Goal: Task Accomplishment & Management: Use online tool/utility

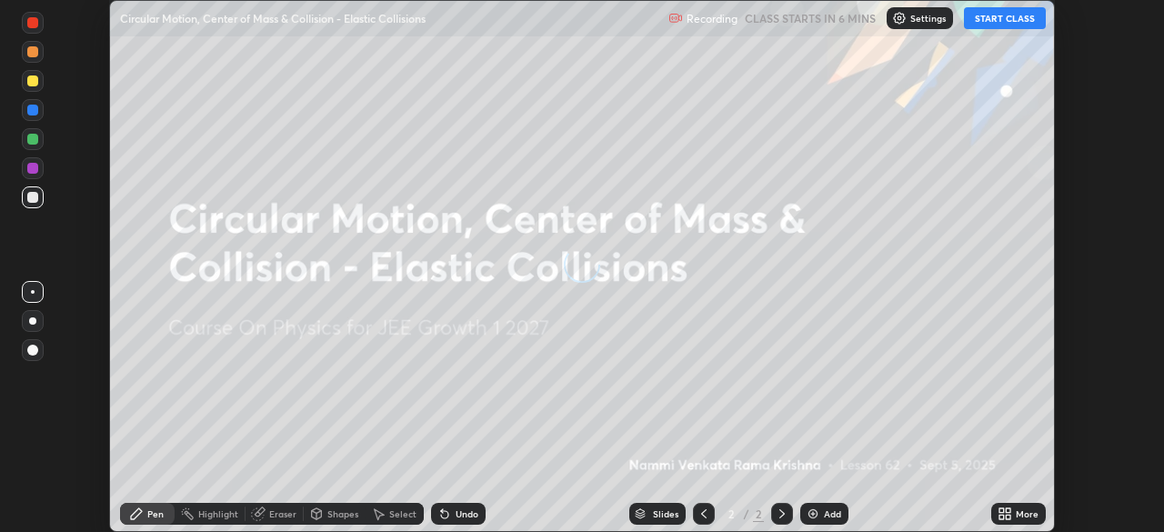
scroll to position [532, 1164]
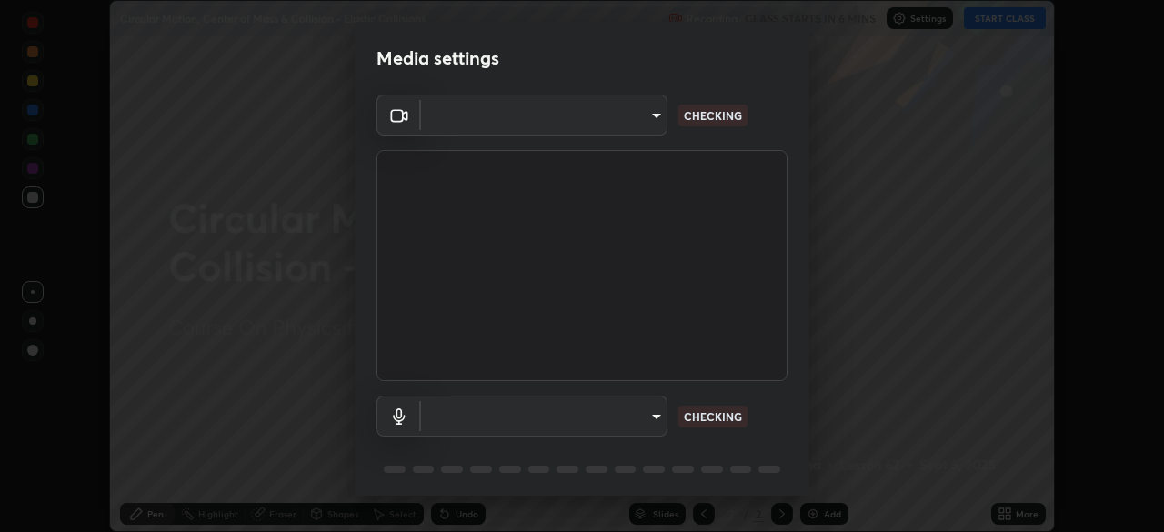
type input "a6c09d3532ea2fb43736101803286e867d47047993e392948129e064bf5450bd"
click at [660, 118] on body "Erase all Circular Motion, Center of Mass & Collision - Elastic Collisions Reco…" at bounding box center [582, 266] width 1164 height 532
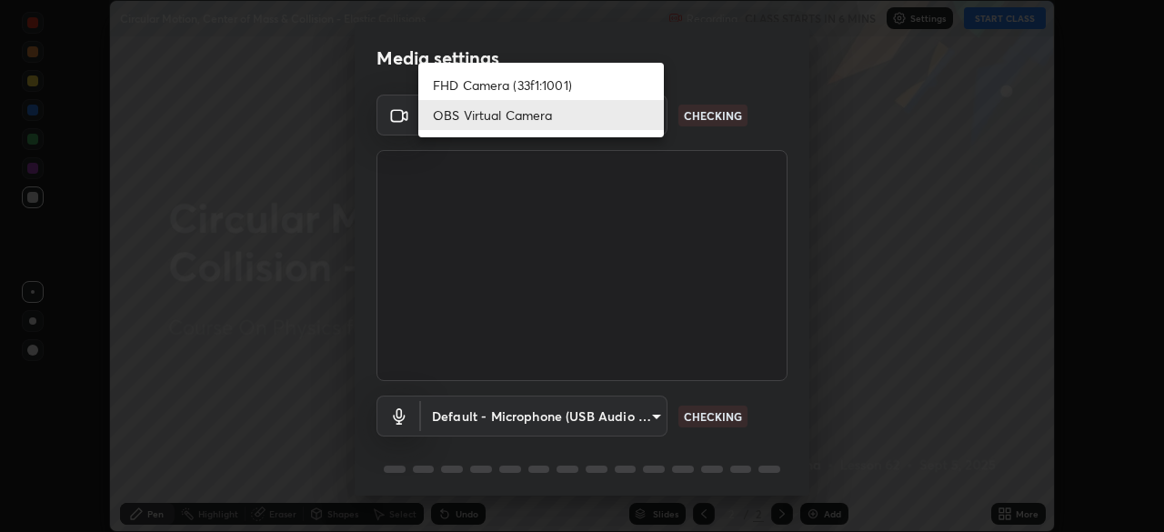
click at [593, 114] on li "OBS Virtual Camera" at bounding box center [540, 115] width 245 height 30
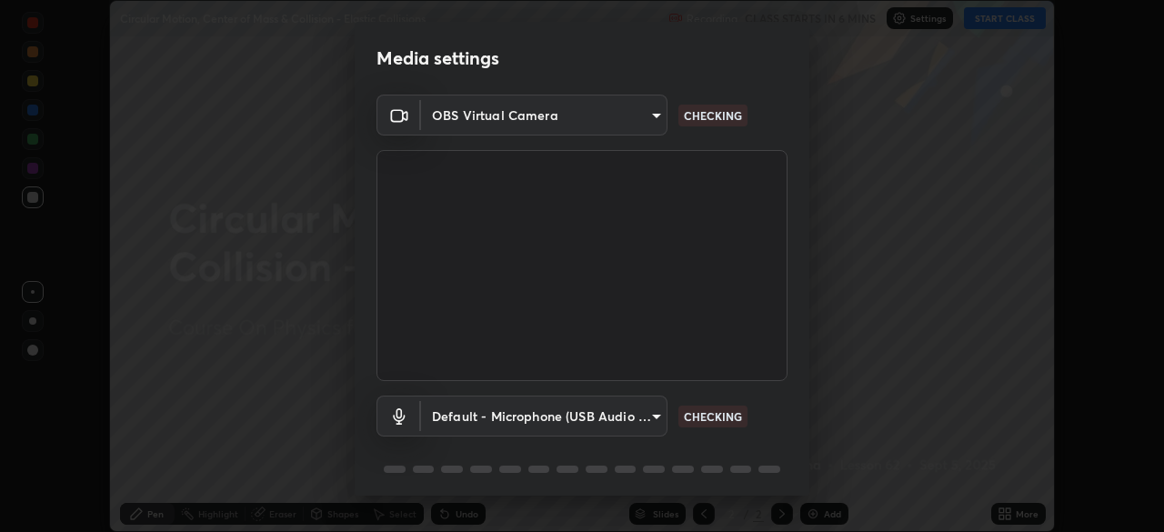
click at [651, 414] on body "Erase all Circular Motion, Center of Mass & Collision - Elastic Collisions Reco…" at bounding box center [582, 266] width 1164 height 532
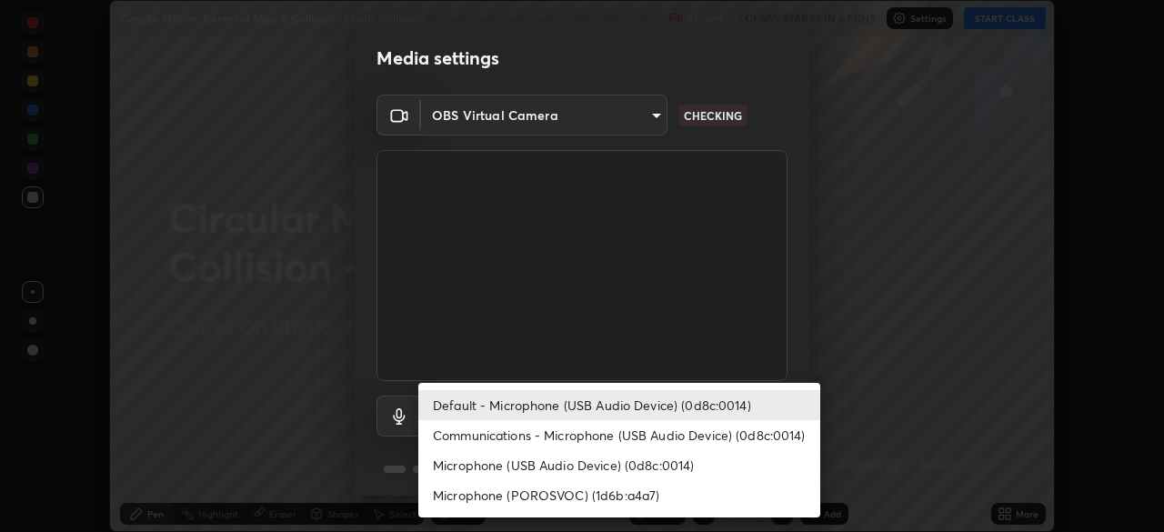
click at [619, 454] on li "Microphone (USB Audio Device) (0d8c:0014)" at bounding box center [619, 465] width 402 height 30
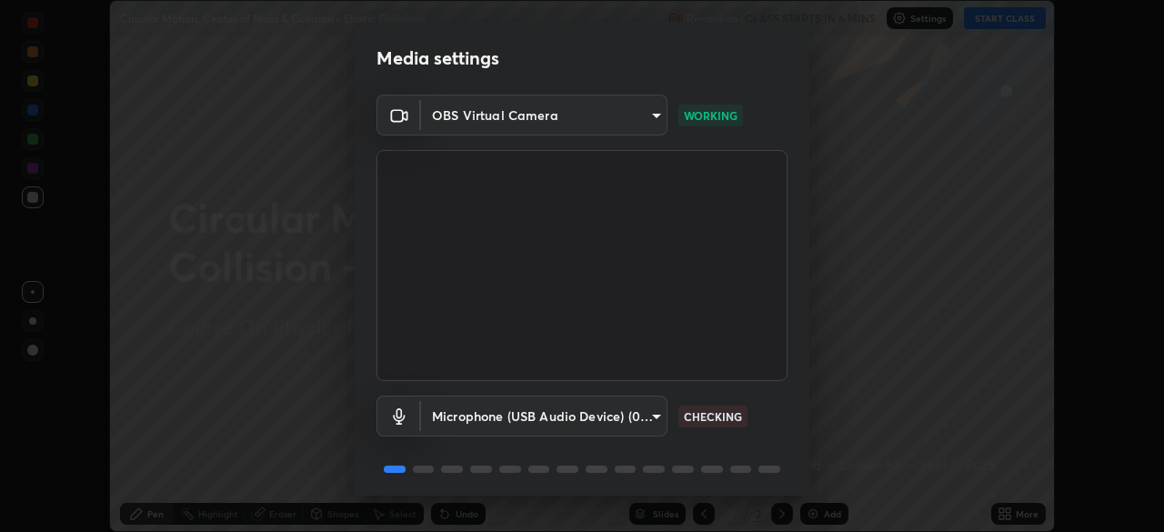
click at [654, 415] on body "Erase all Circular Motion, Center of Mass & Collision - Elastic Collisions Reco…" at bounding box center [582, 266] width 1164 height 532
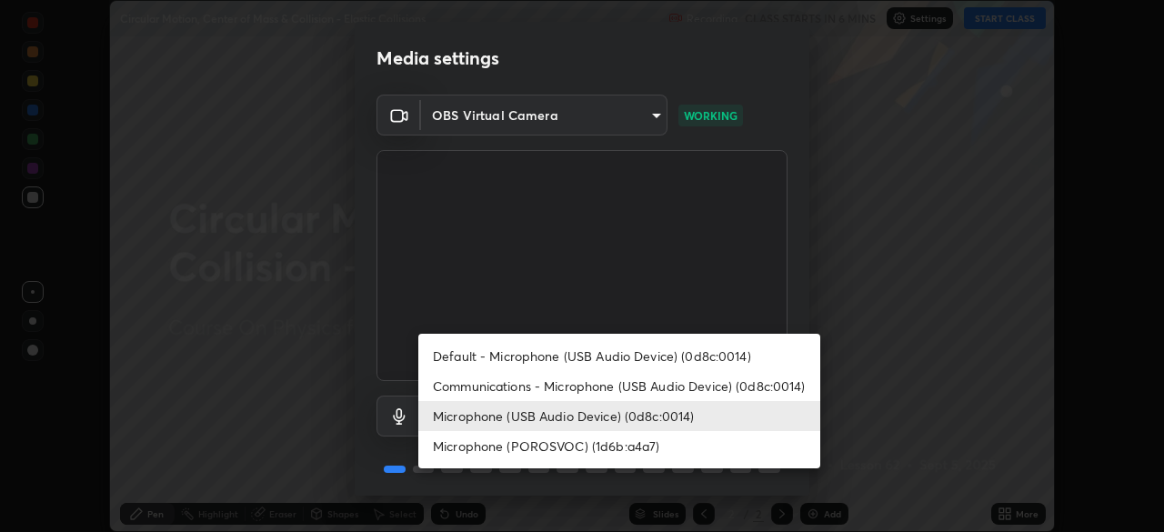
click at [599, 442] on li "Microphone (POROSVOC) (1d6b:a4a7)" at bounding box center [619, 446] width 402 height 30
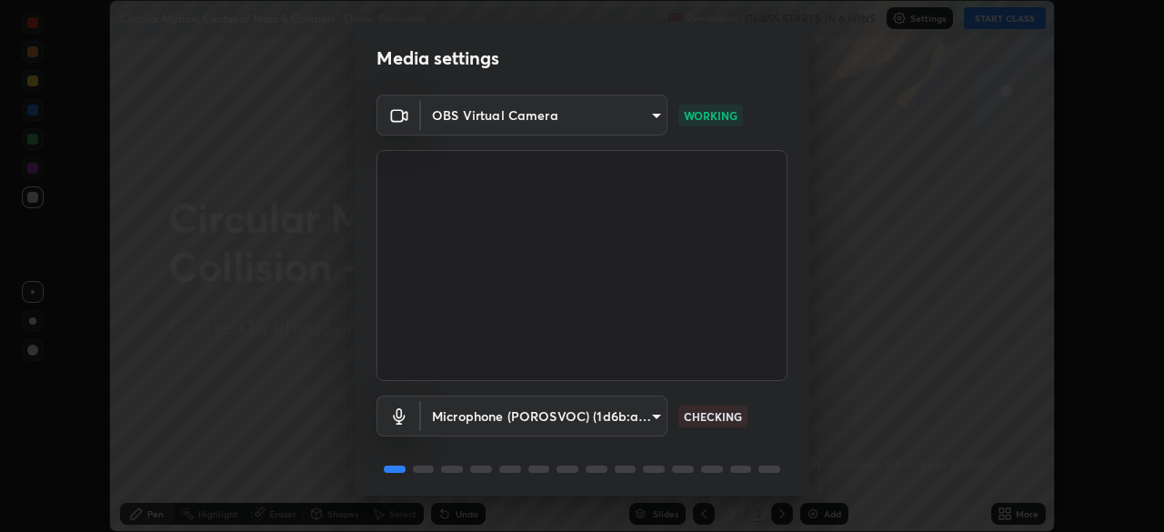
type input "26598b7c29b112b19338b90d241d18bcbca1b465e2de73476234cebcd4a1e14c"
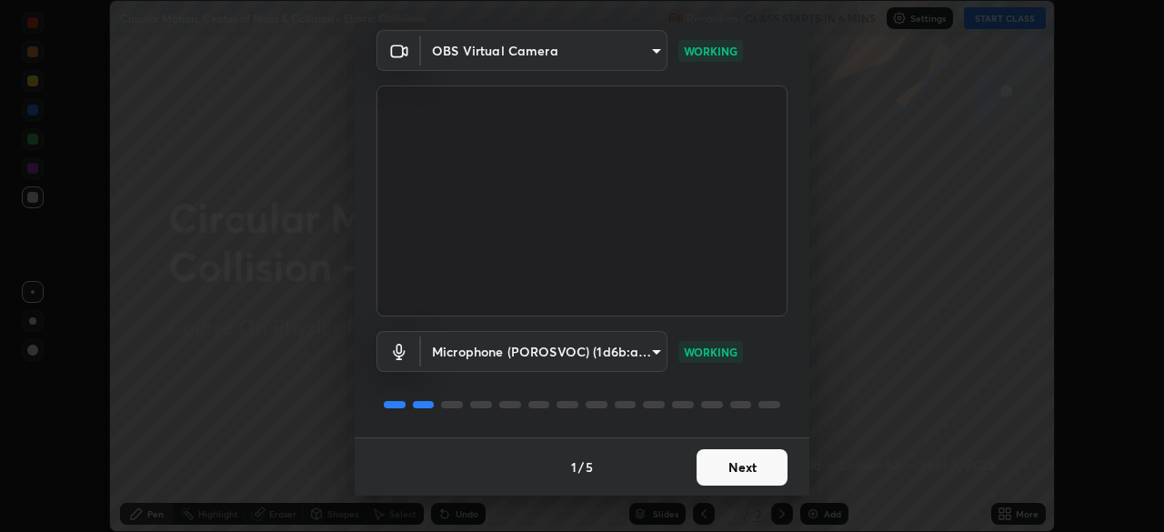
click at [744, 464] on button "Next" at bounding box center [741, 467] width 91 height 36
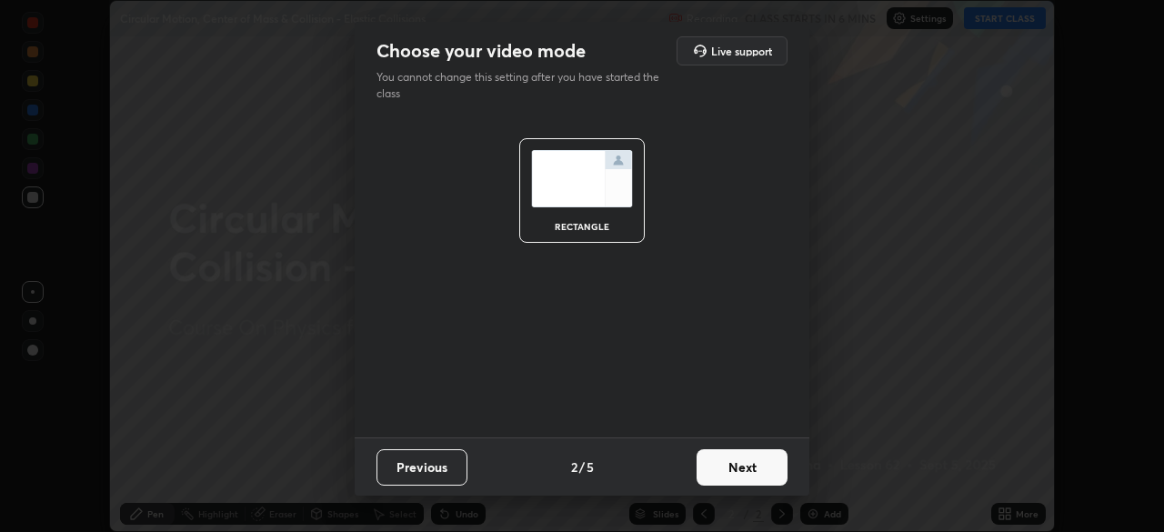
scroll to position [0, 0]
click at [745, 466] on button "Next" at bounding box center [741, 467] width 91 height 36
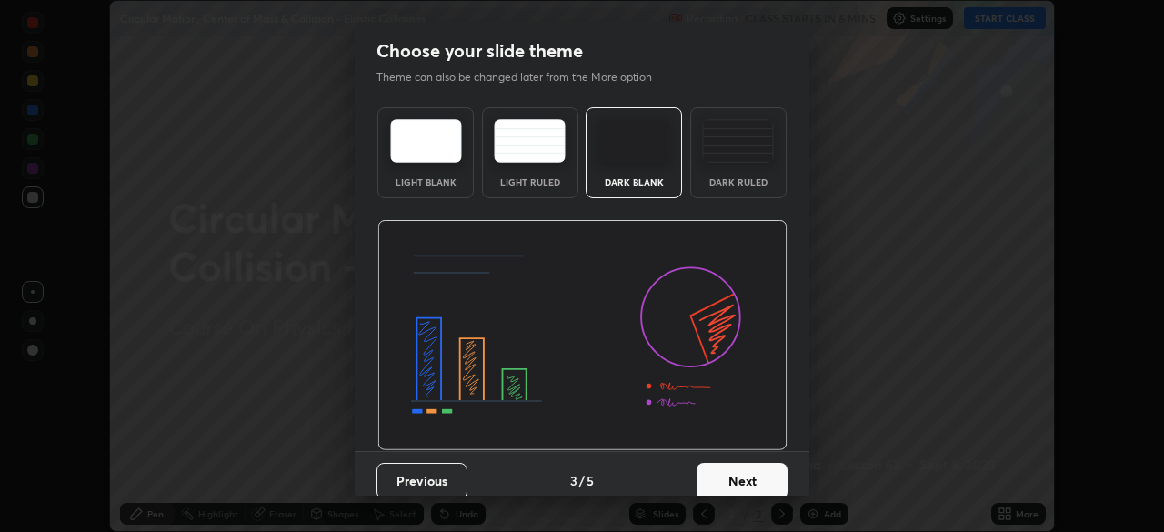
click at [743, 474] on button "Next" at bounding box center [741, 481] width 91 height 36
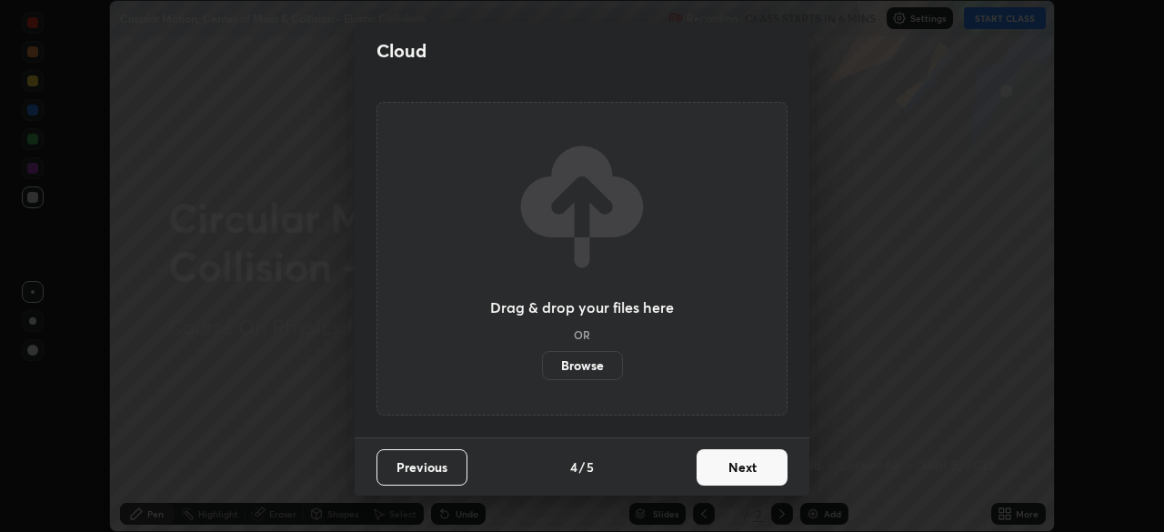
click at [743, 471] on button "Next" at bounding box center [741, 467] width 91 height 36
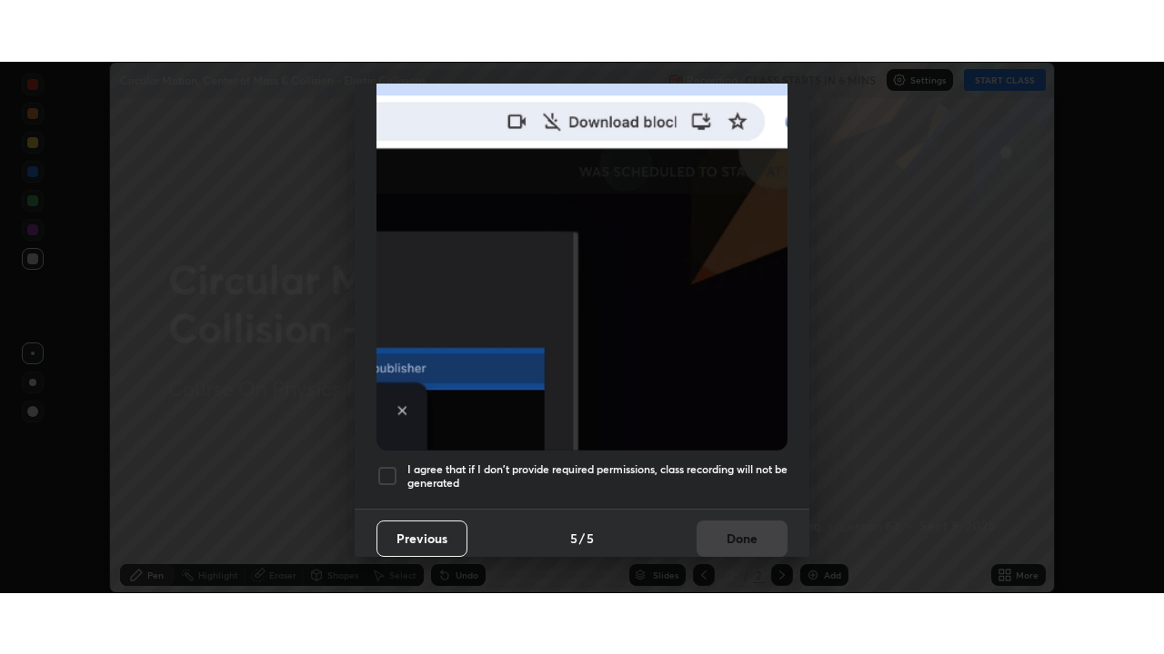
scroll to position [435, 0]
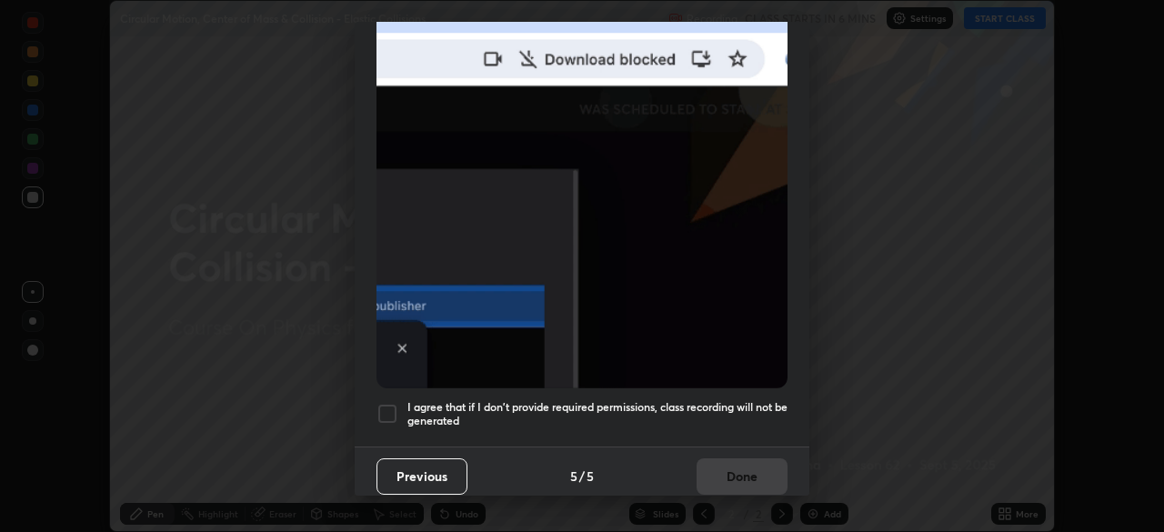
click at [388, 403] on div at bounding box center [387, 414] width 22 height 22
click at [738, 472] on button "Done" at bounding box center [741, 476] width 91 height 36
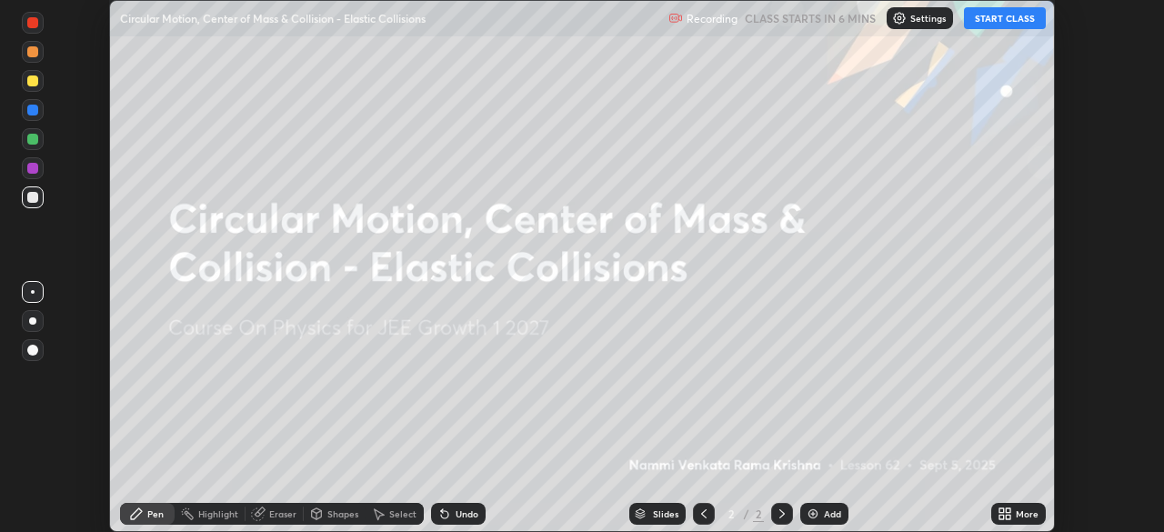
click at [1014, 18] on button "START CLASS" at bounding box center [1005, 18] width 82 height 22
click at [1007, 510] on icon at bounding box center [1007, 510] width 5 height 5
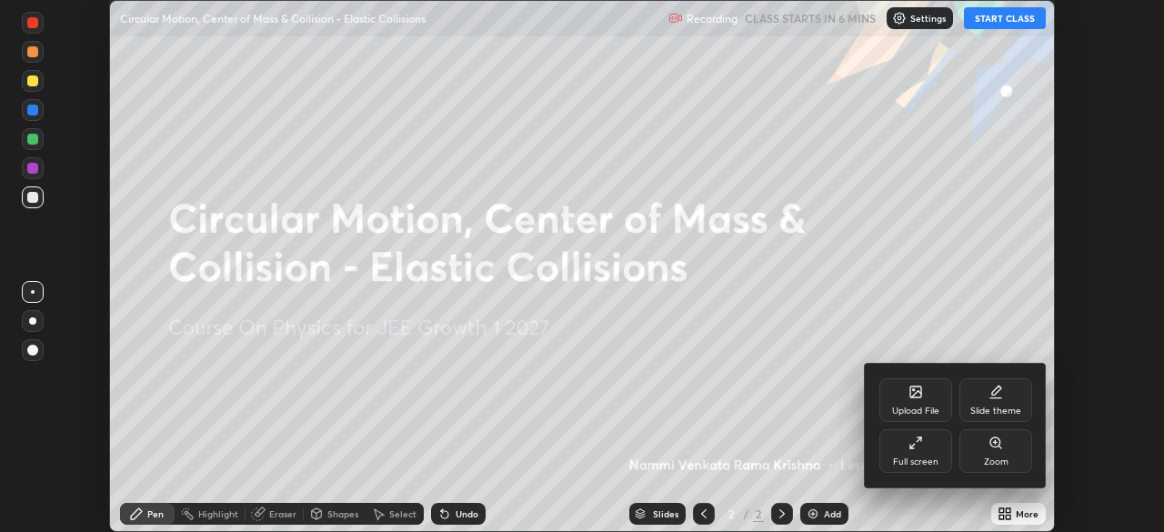
click at [929, 444] on div "Full screen" at bounding box center [915, 451] width 73 height 44
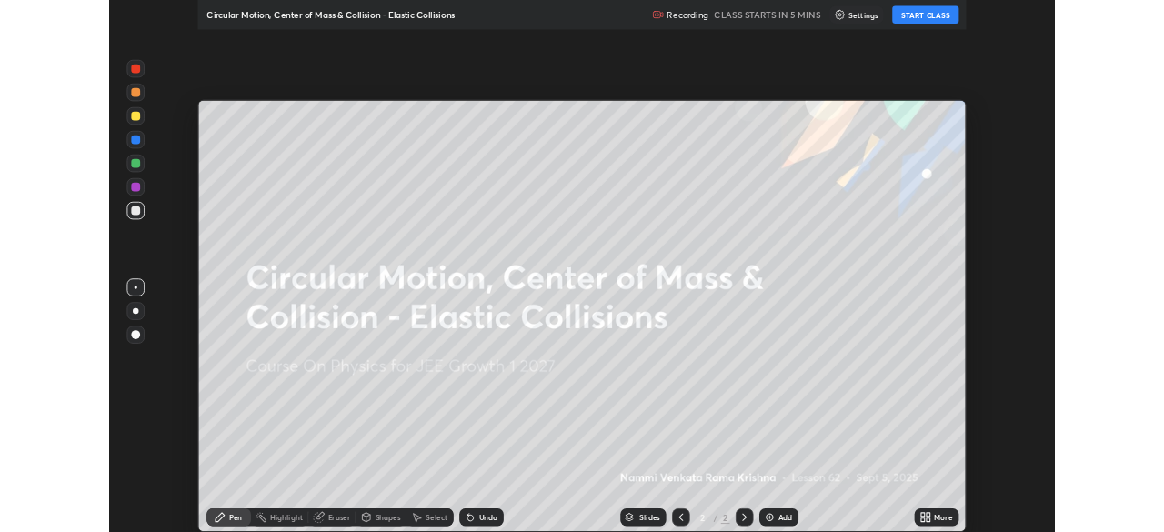
scroll to position [654, 1164]
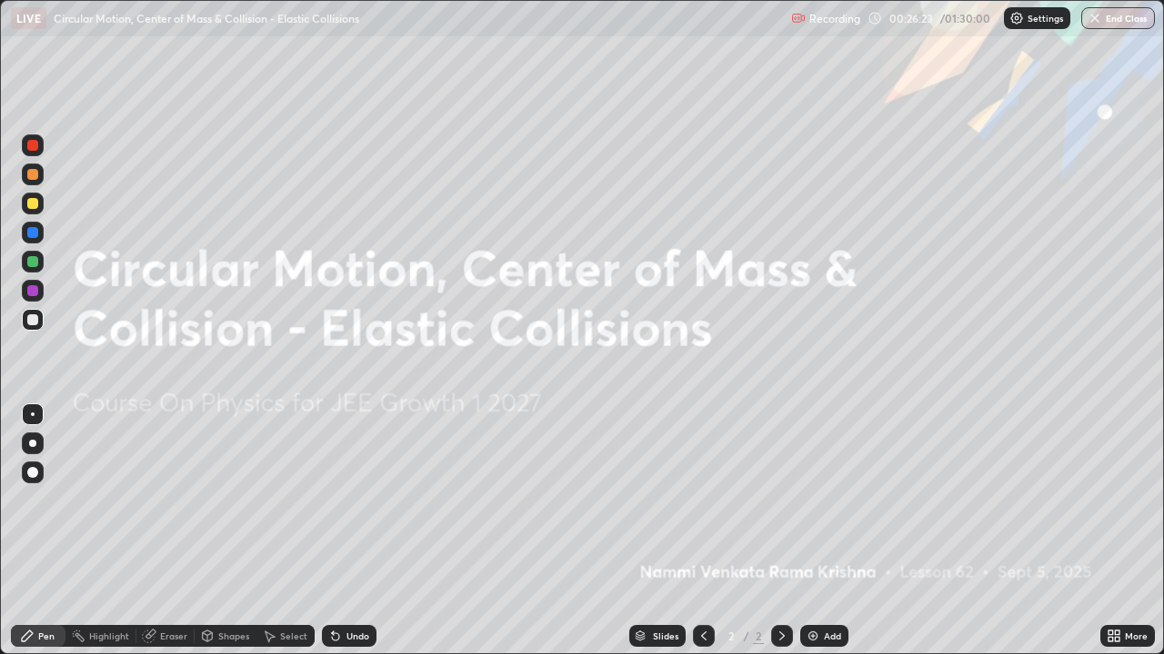
click at [1116, 531] on icon at bounding box center [1116, 633] width 5 height 5
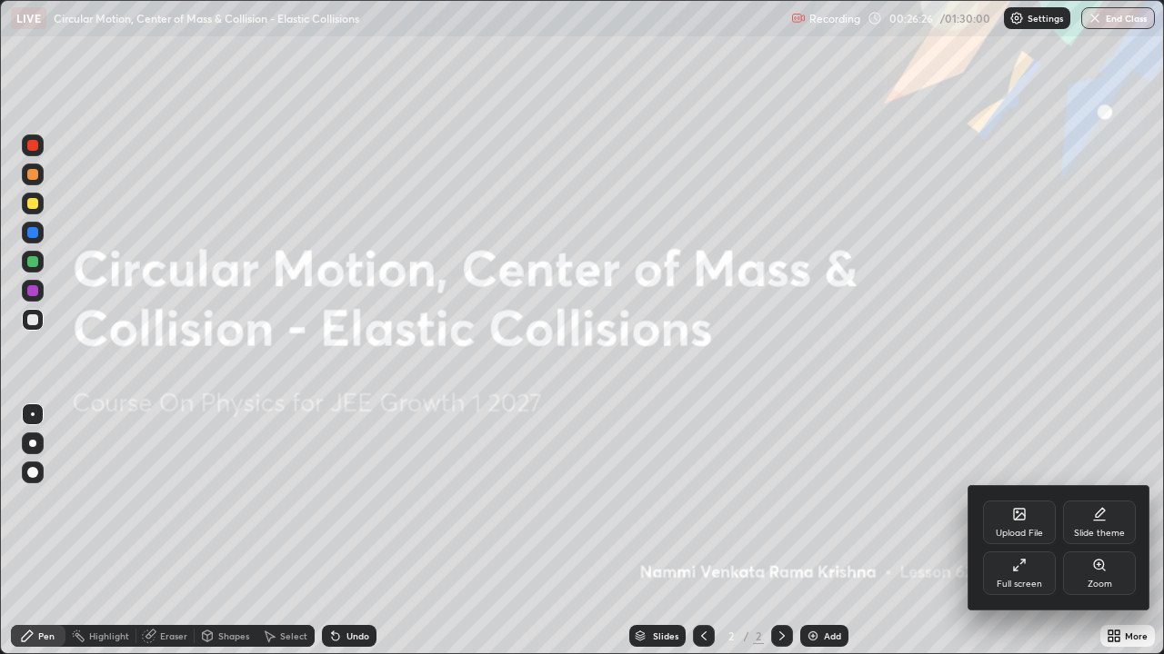
click at [1025, 517] on icon at bounding box center [1019, 514] width 15 height 15
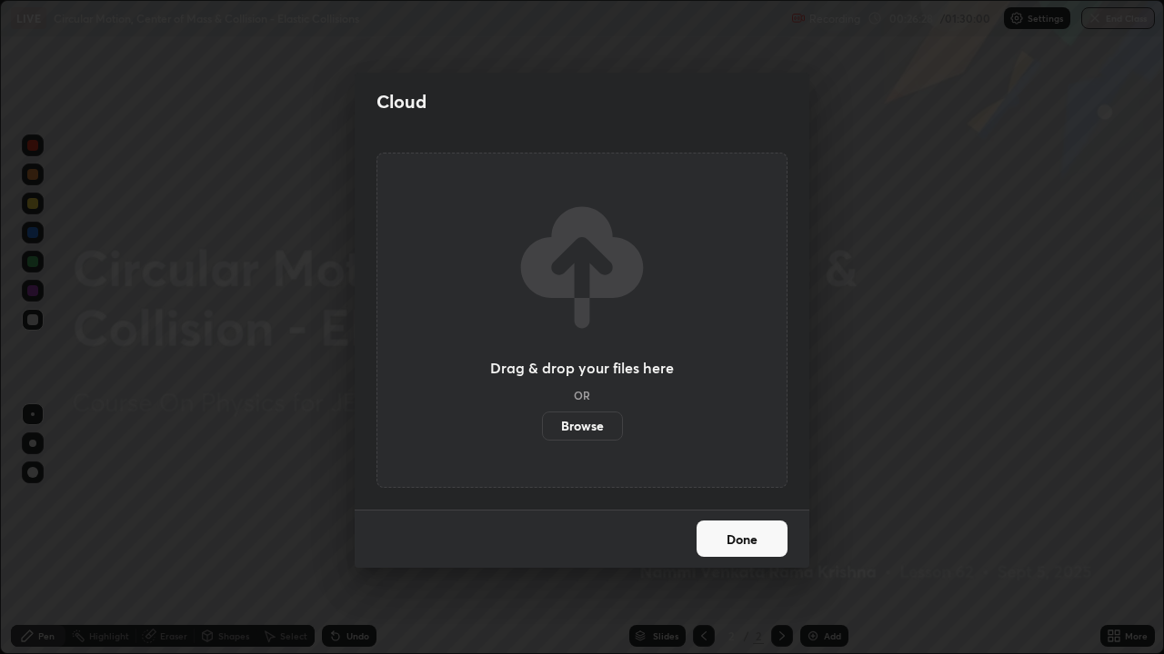
click at [586, 425] on label "Browse" at bounding box center [582, 426] width 81 height 29
click at [542, 425] on input "Browse" at bounding box center [542, 426] width 0 height 29
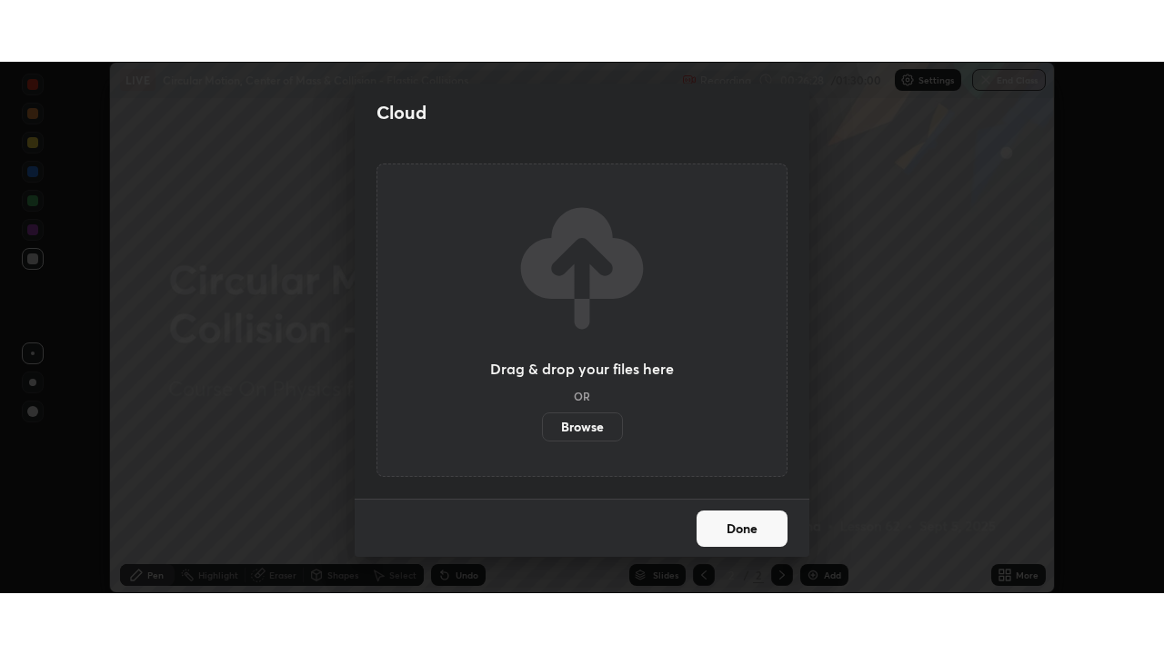
scroll to position [90367, 89736]
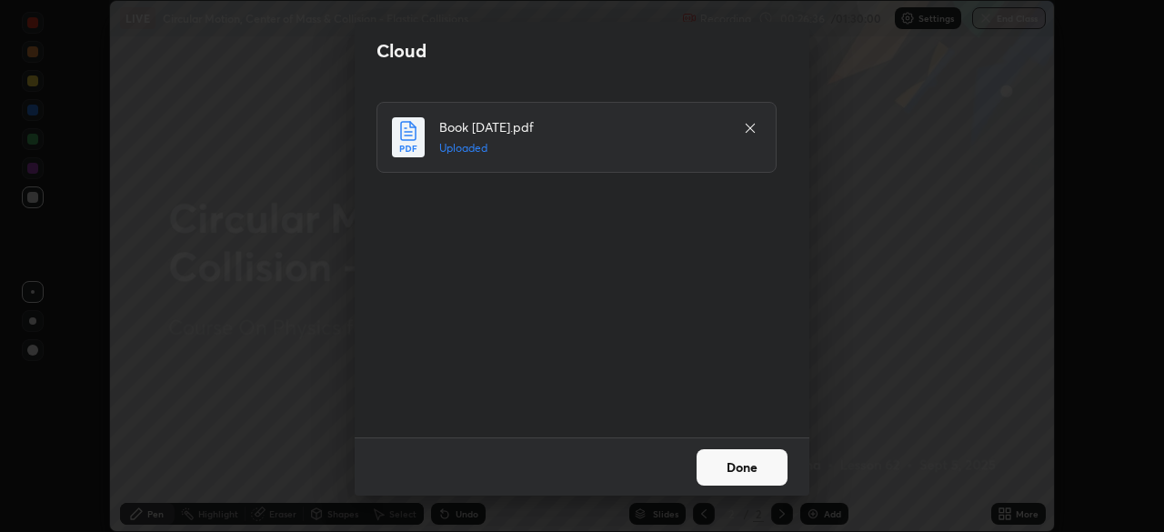
click at [750, 467] on button "Done" at bounding box center [741, 467] width 91 height 36
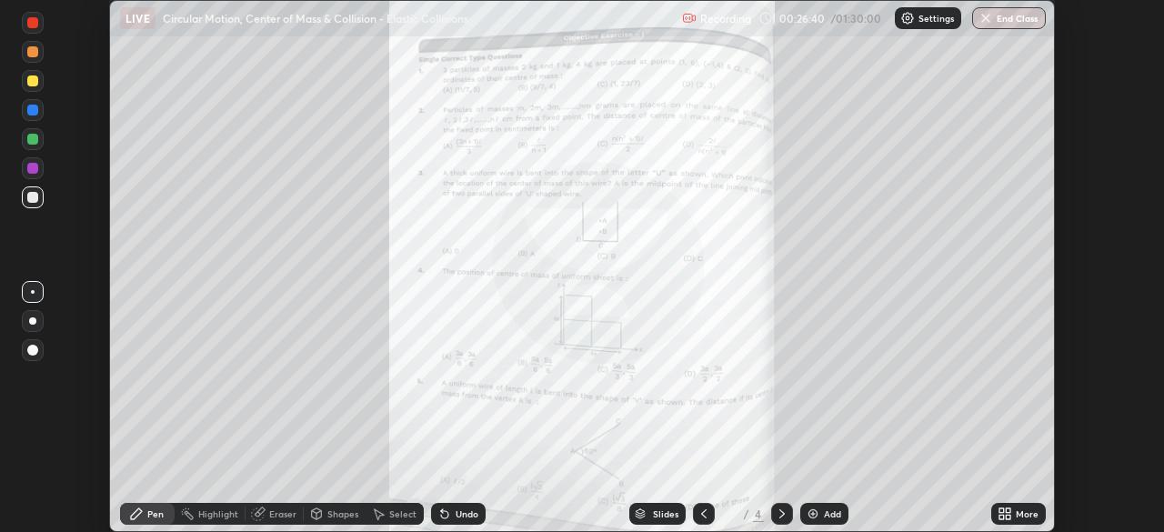
click at [1002, 513] on icon at bounding box center [1004, 513] width 15 height 15
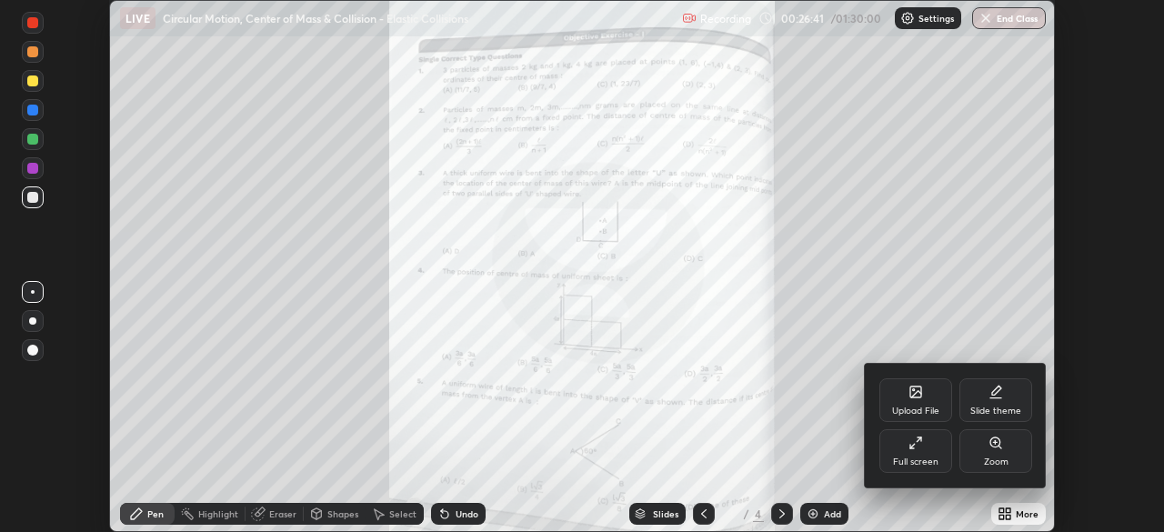
click at [927, 453] on div "Full screen" at bounding box center [915, 451] width 73 height 44
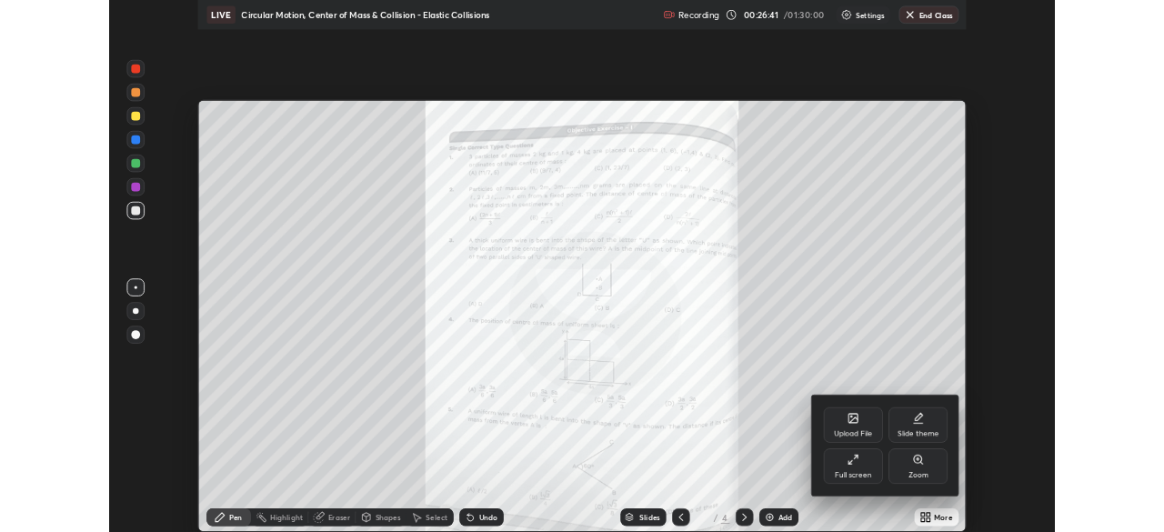
scroll to position [654, 1164]
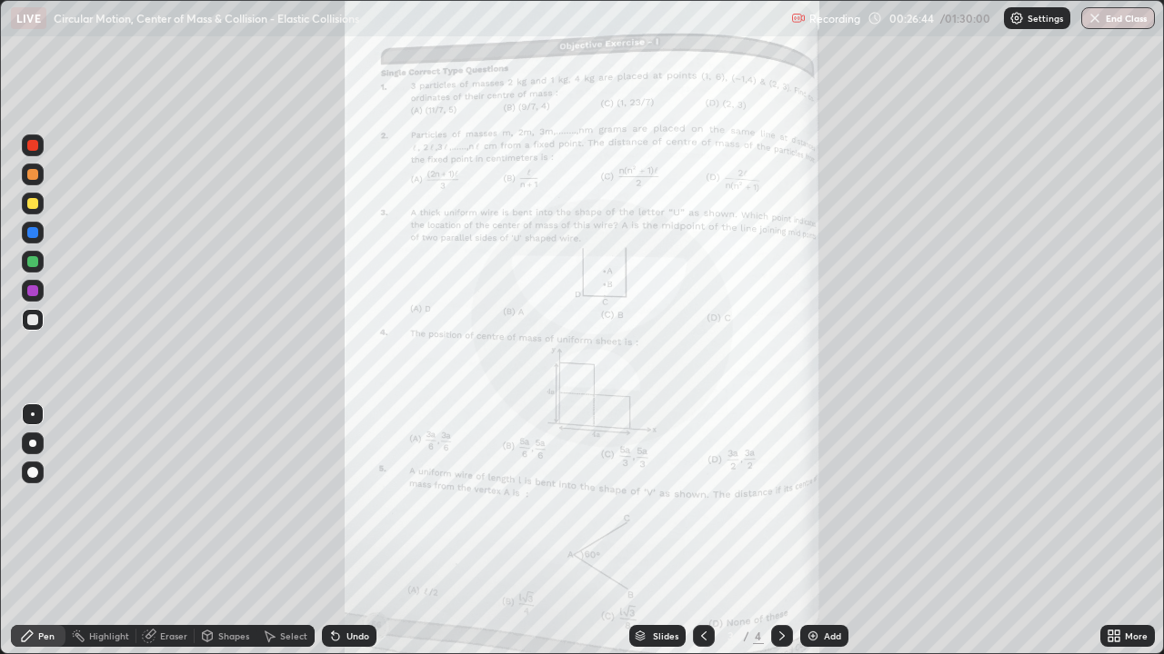
click at [780, 531] on icon at bounding box center [781, 636] width 15 height 15
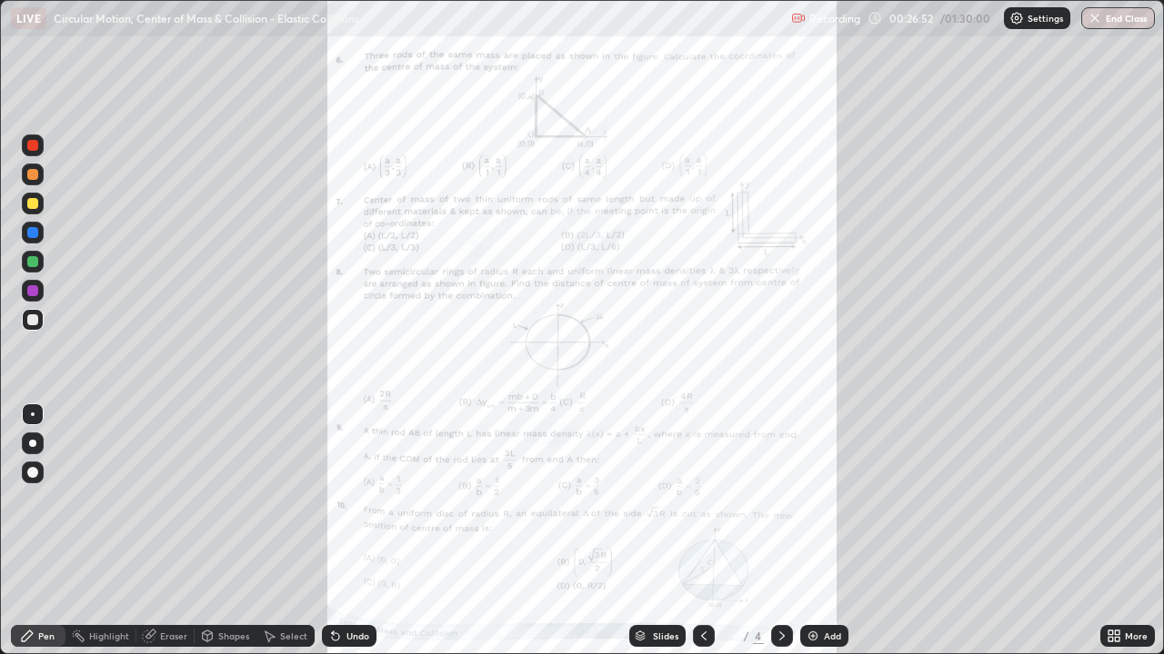
click at [1116, 531] on icon at bounding box center [1113, 636] width 15 height 15
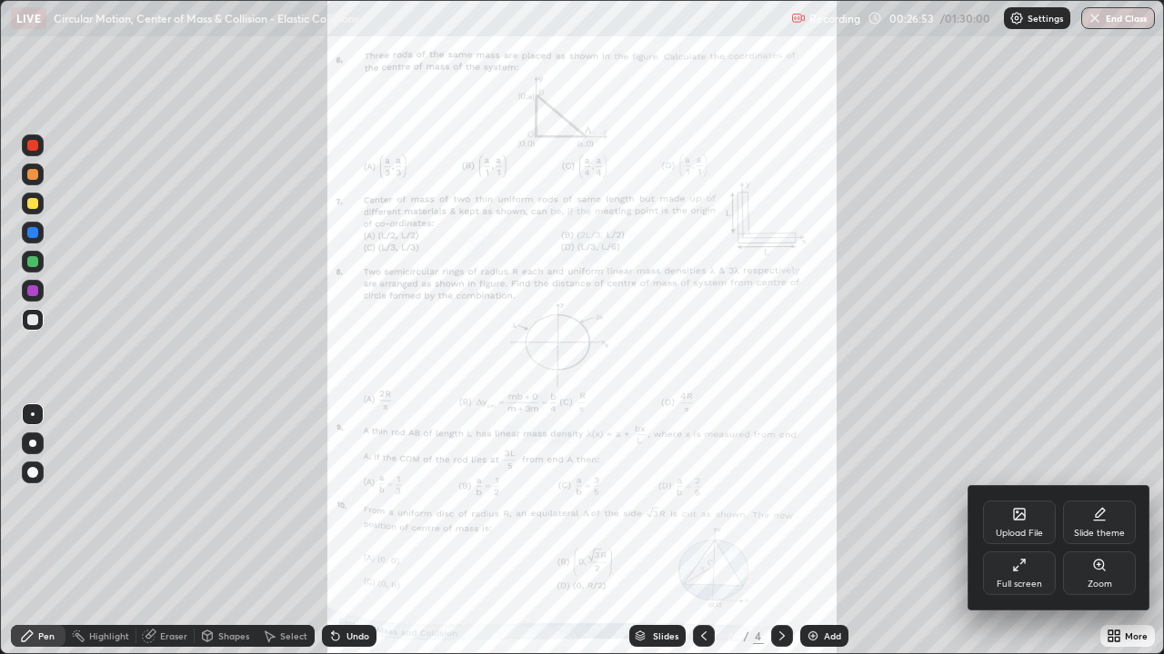
click at [1098, 531] on icon at bounding box center [1099, 565] width 15 height 15
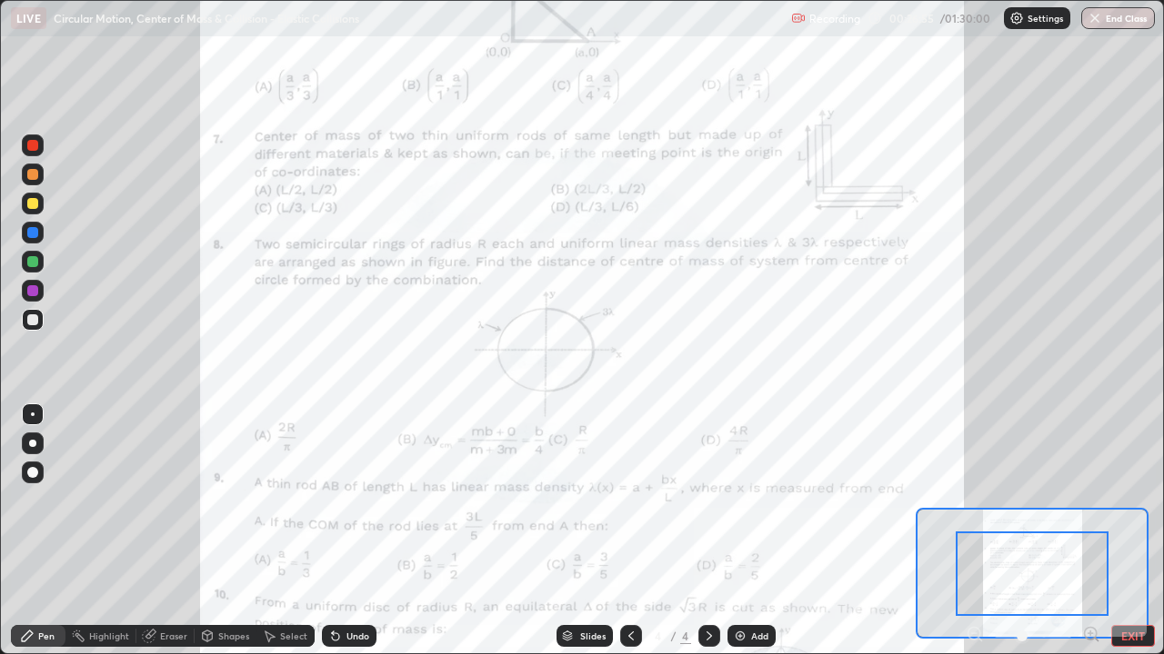
click at [1090, 531] on icon at bounding box center [1090, 634] width 5 height 0
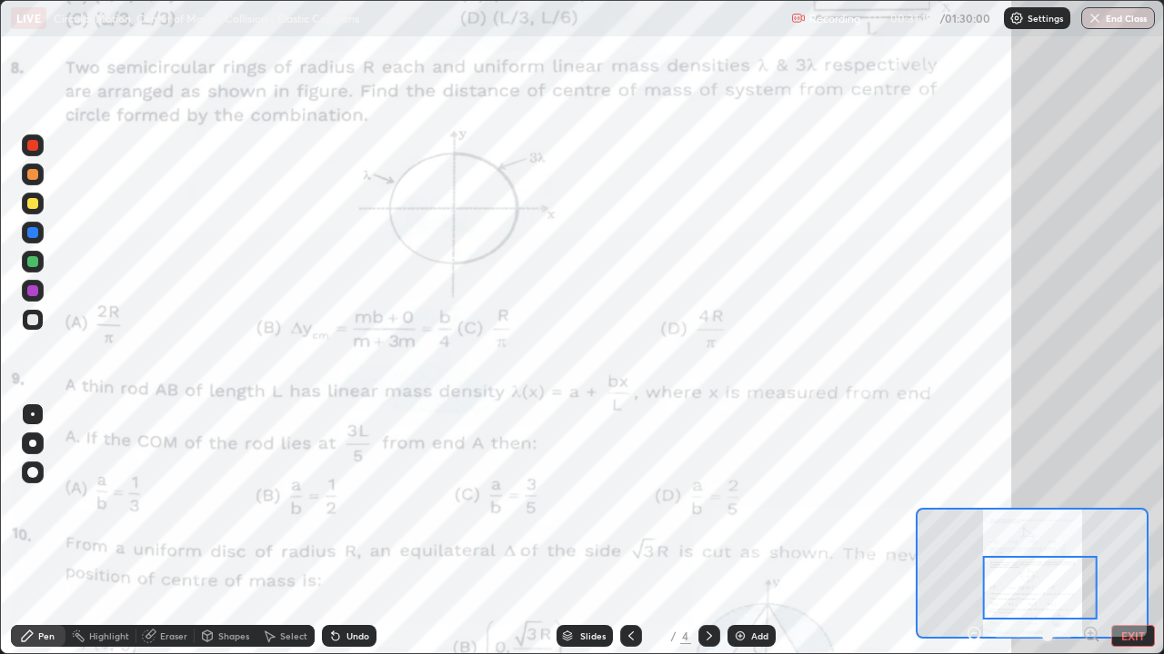
click at [36, 205] on div at bounding box center [32, 203] width 11 height 11
click at [30, 148] on div at bounding box center [32, 145] width 11 height 11
click at [35, 290] on div at bounding box center [32, 290] width 11 height 11
click at [34, 145] on div at bounding box center [32, 145] width 11 height 11
click at [230, 531] on div "Shapes" at bounding box center [233, 636] width 31 height 9
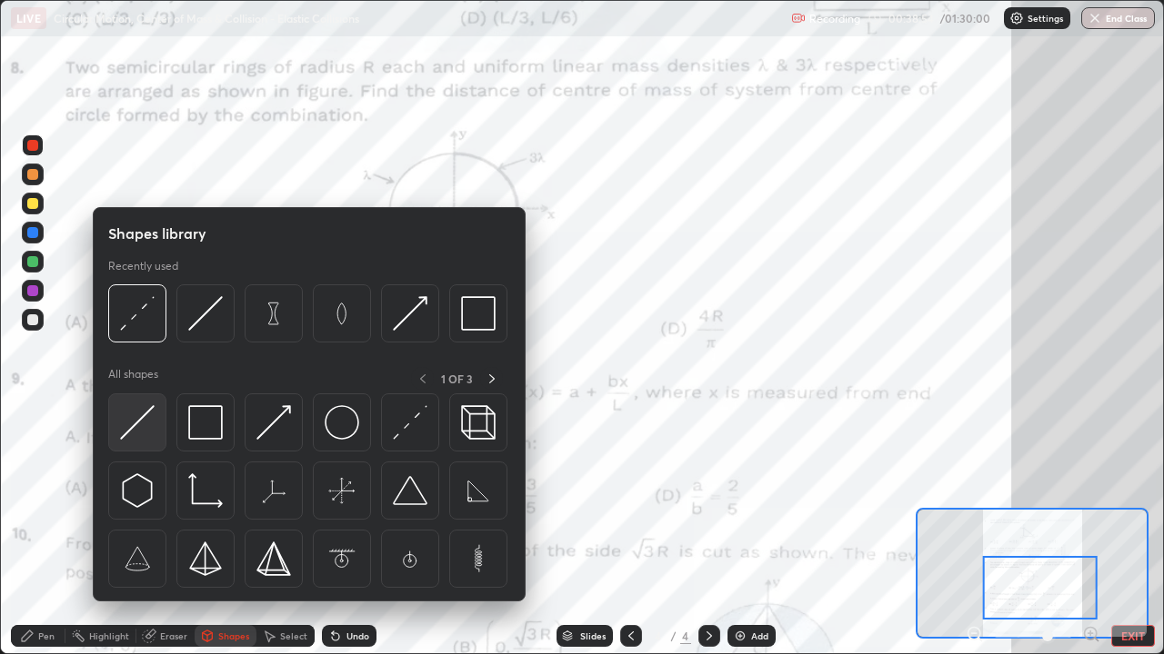
click at [150, 412] on img at bounding box center [137, 422] width 35 height 35
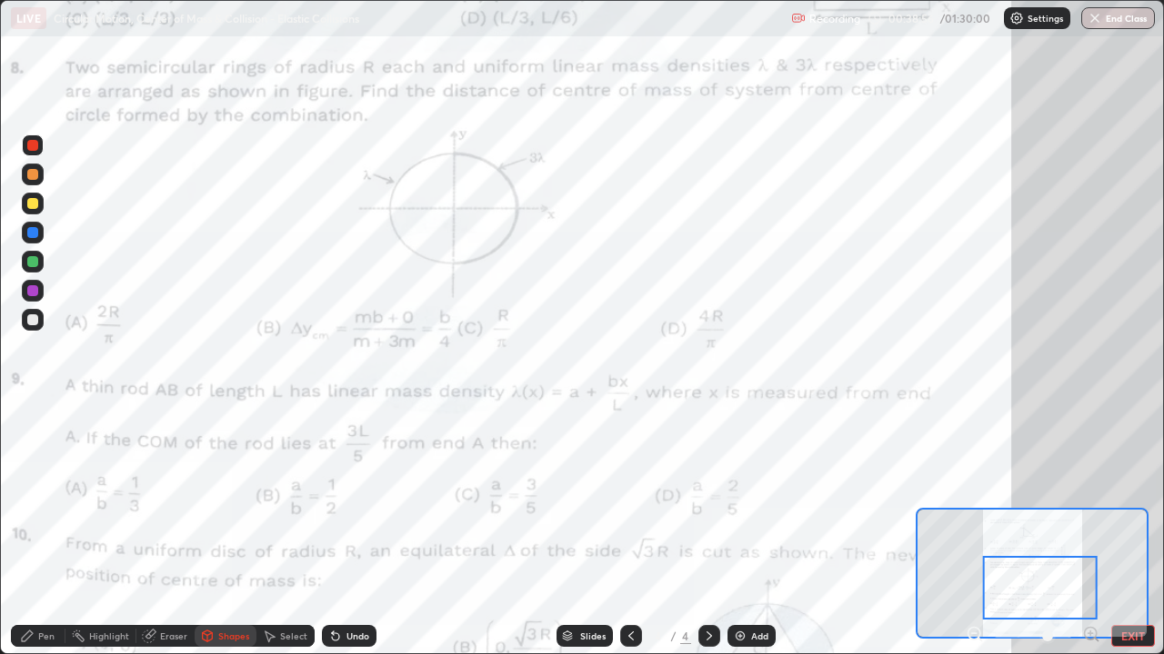
click at [41, 204] on div at bounding box center [33, 204] width 22 height 22
click at [39, 175] on div at bounding box center [33, 175] width 22 height 22
click at [45, 531] on div "Pen" at bounding box center [46, 636] width 16 height 9
click at [35, 147] on div at bounding box center [32, 145] width 11 height 11
click at [35, 176] on div at bounding box center [32, 174] width 11 height 11
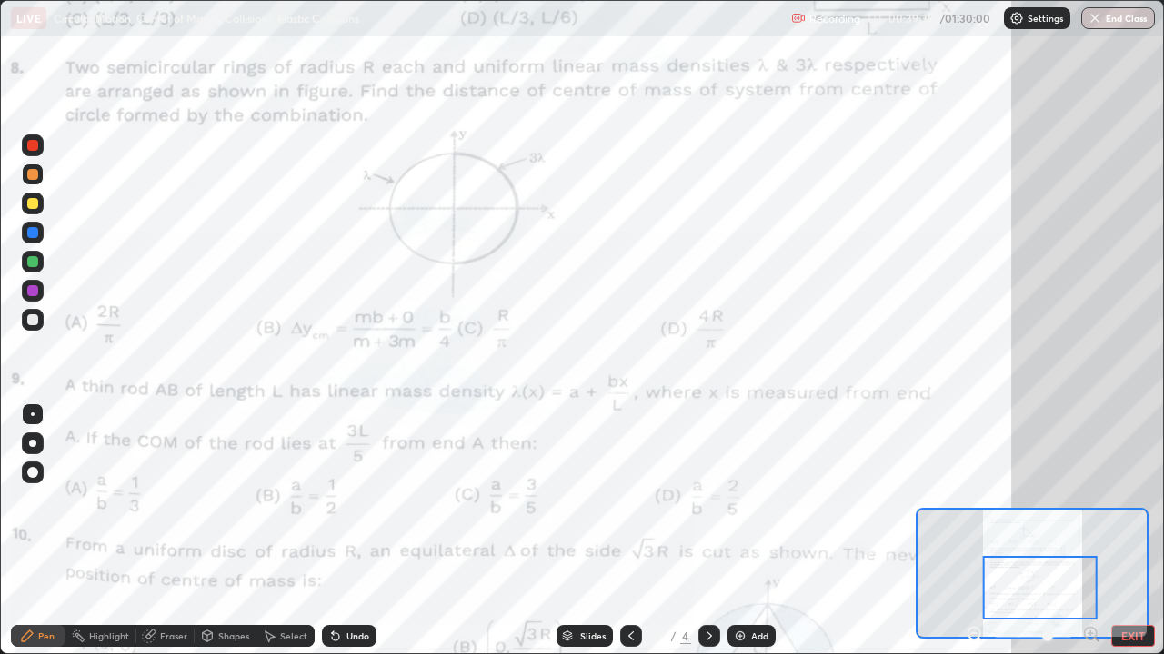
click at [40, 292] on div at bounding box center [33, 291] width 22 height 22
click at [39, 292] on div at bounding box center [33, 291] width 22 height 22
click at [35, 262] on div at bounding box center [32, 261] width 11 height 11
click at [40, 265] on div at bounding box center [33, 262] width 22 height 22
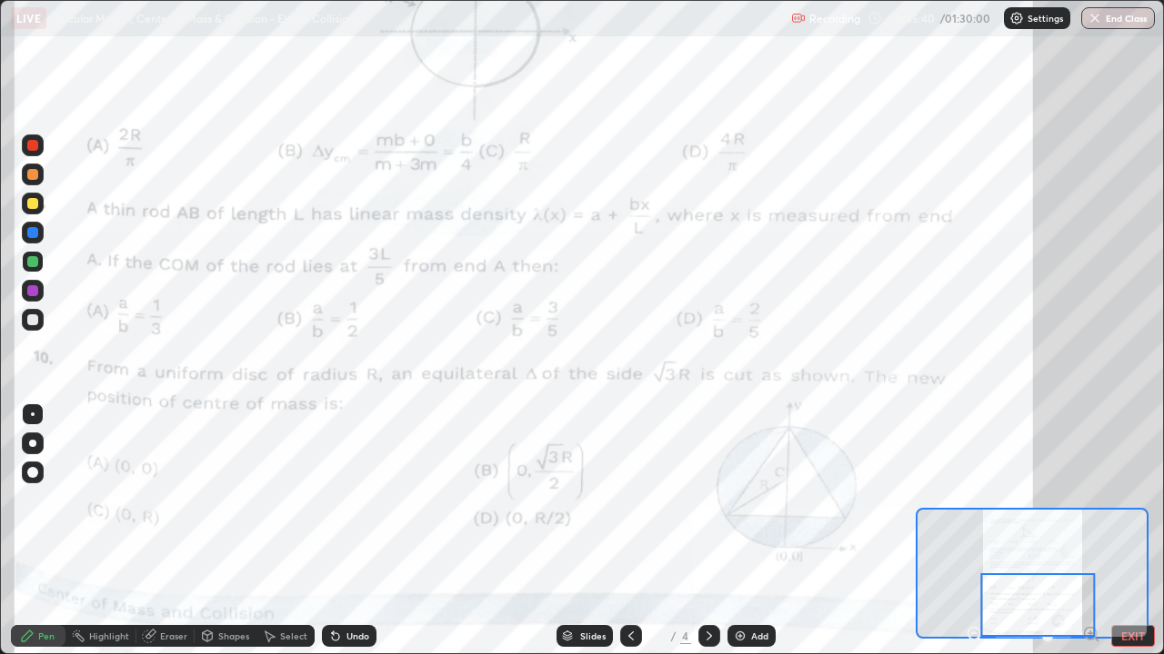
click at [39, 147] on div at bounding box center [33, 146] width 22 height 22
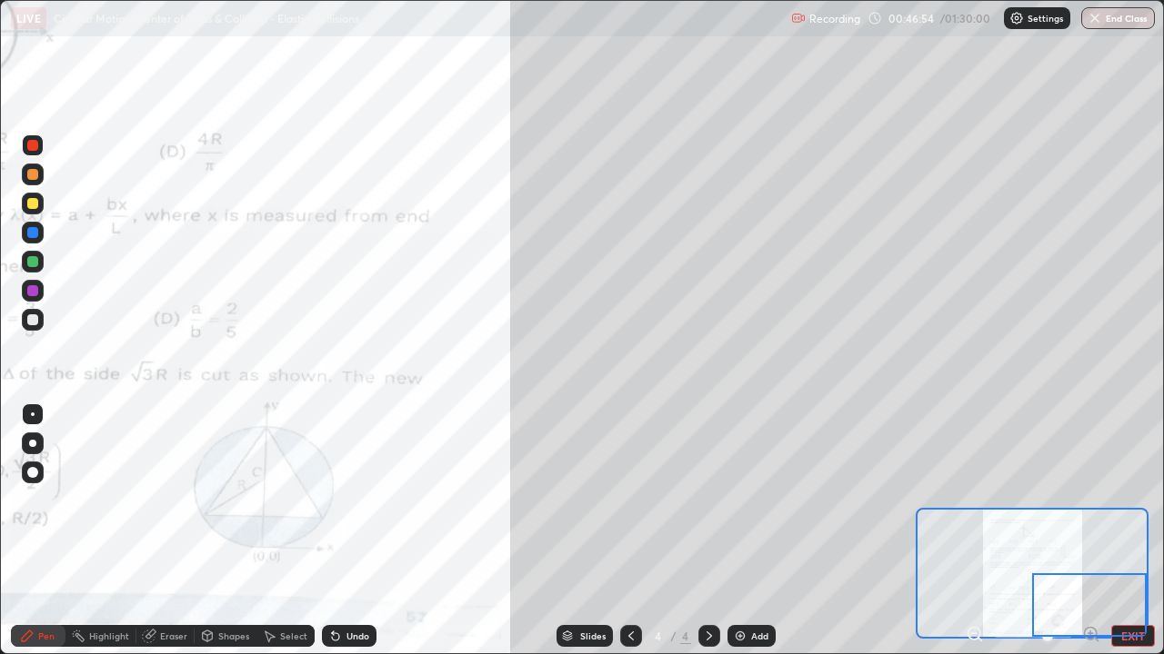
click at [35, 205] on div at bounding box center [32, 203] width 11 height 11
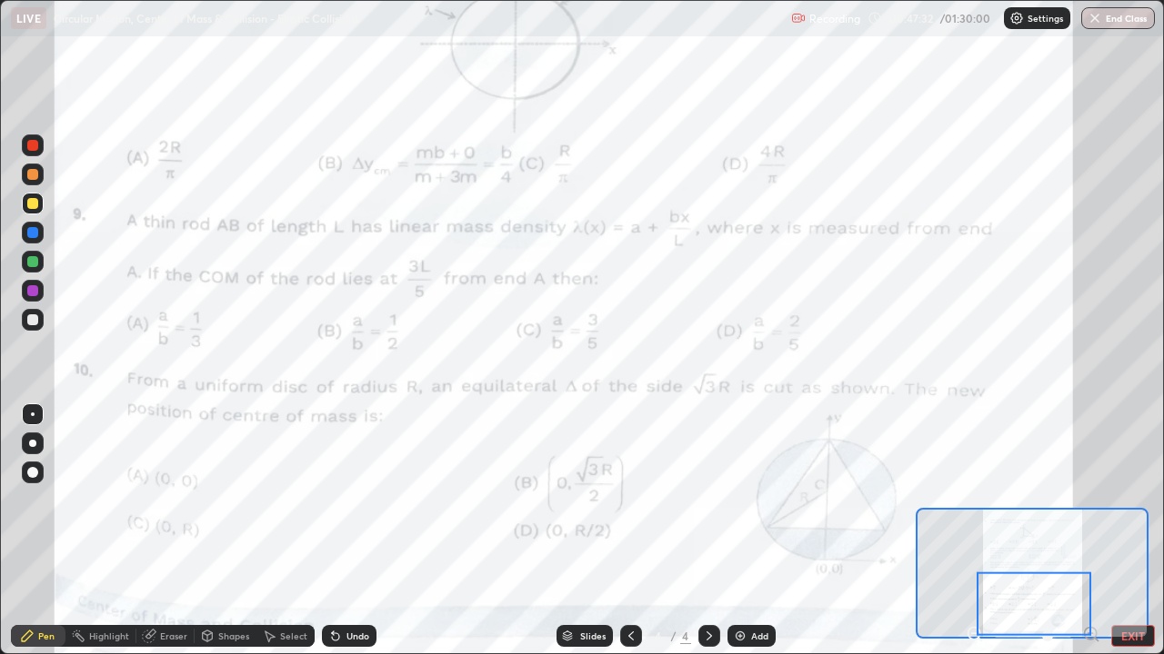
click at [50, 531] on div "Pen" at bounding box center [46, 636] width 16 height 9
click at [33, 475] on div at bounding box center [32, 472] width 11 height 11
click at [35, 176] on div at bounding box center [32, 174] width 11 height 11
click at [233, 531] on div "Shapes" at bounding box center [233, 636] width 31 height 9
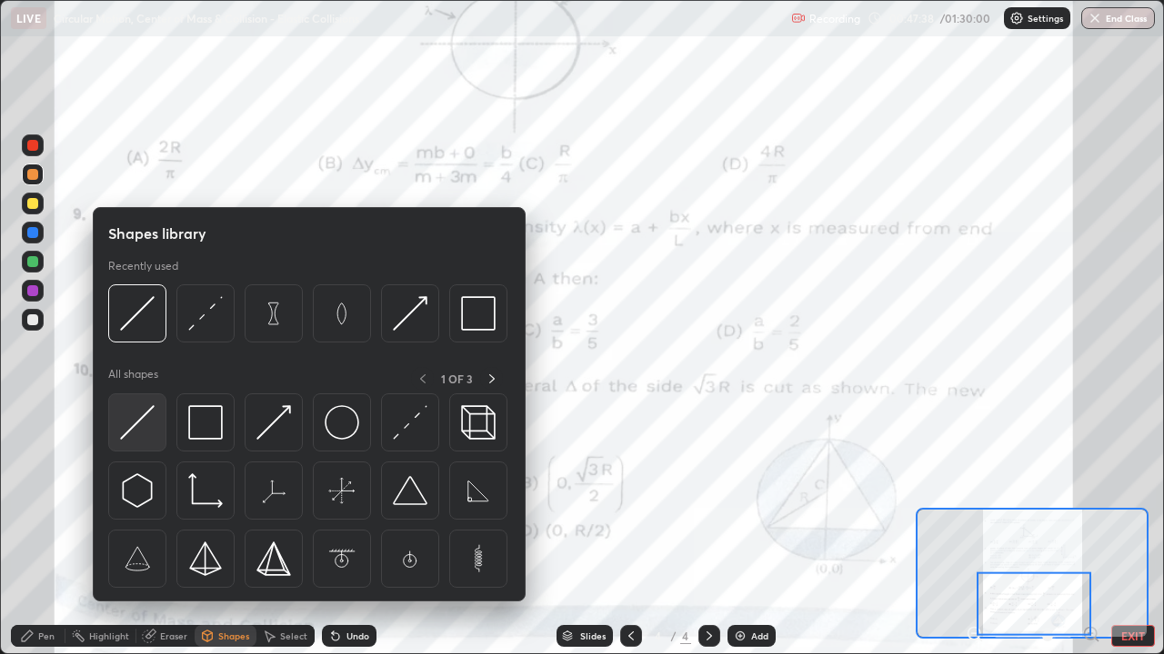
click at [145, 434] on img at bounding box center [137, 422] width 35 height 35
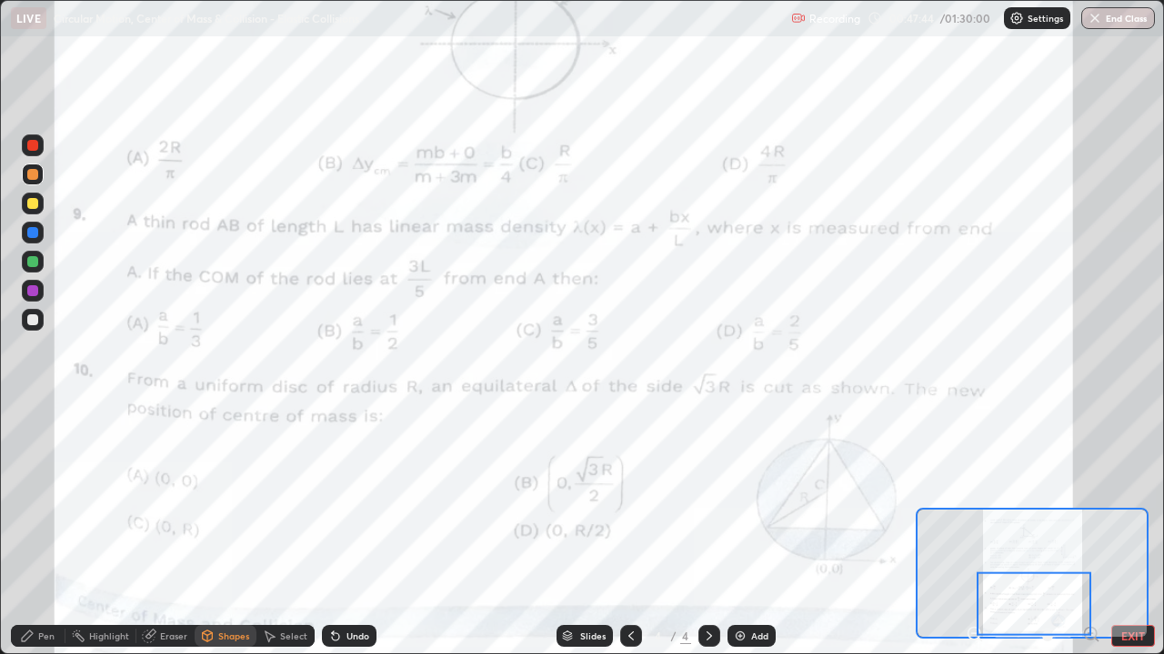
click at [51, 531] on div "Pen" at bounding box center [46, 636] width 16 height 9
click at [36, 321] on div at bounding box center [32, 320] width 11 height 11
click at [33, 414] on div at bounding box center [33, 415] width 4 height 4
click at [34, 149] on div at bounding box center [32, 145] width 11 height 11
click at [36, 295] on div at bounding box center [32, 290] width 11 height 11
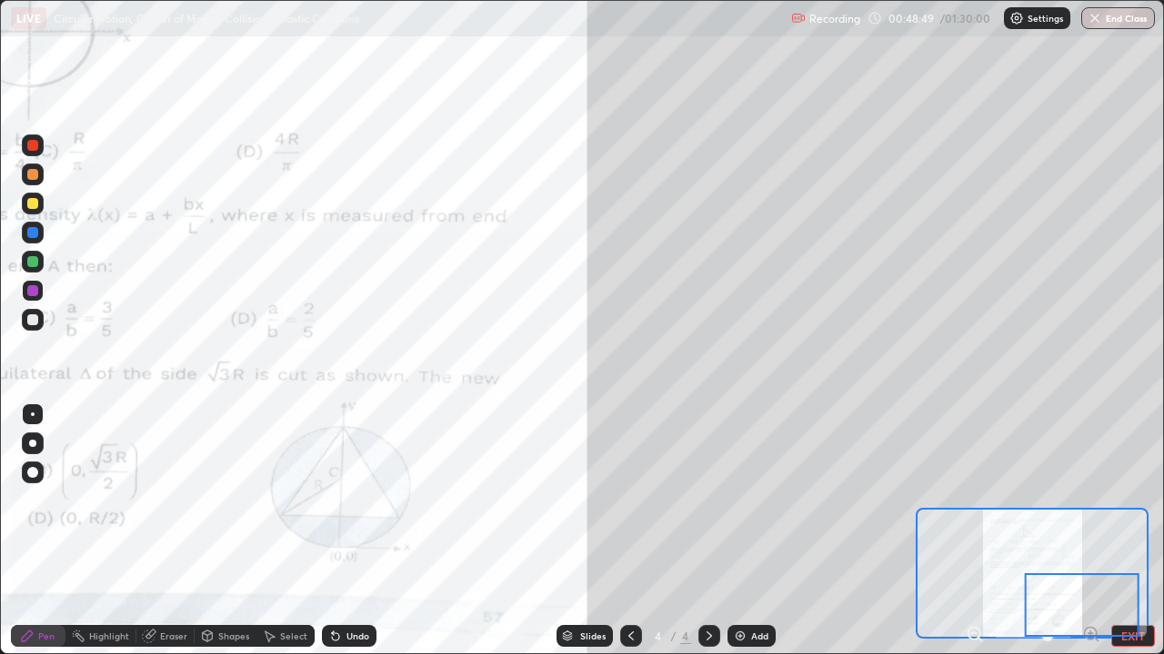
click at [32, 204] on div at bounding box center [32, 203] width 11 height 11
click at [32, 260] on div at bounding box center [32, 261] width 11 height 11
click at [33, 205] on div at bounding box center [32, 203] width 11 height 11
click at [176, 531] on div "Eraser" at bounding box center [173, 636] width 27 height 9
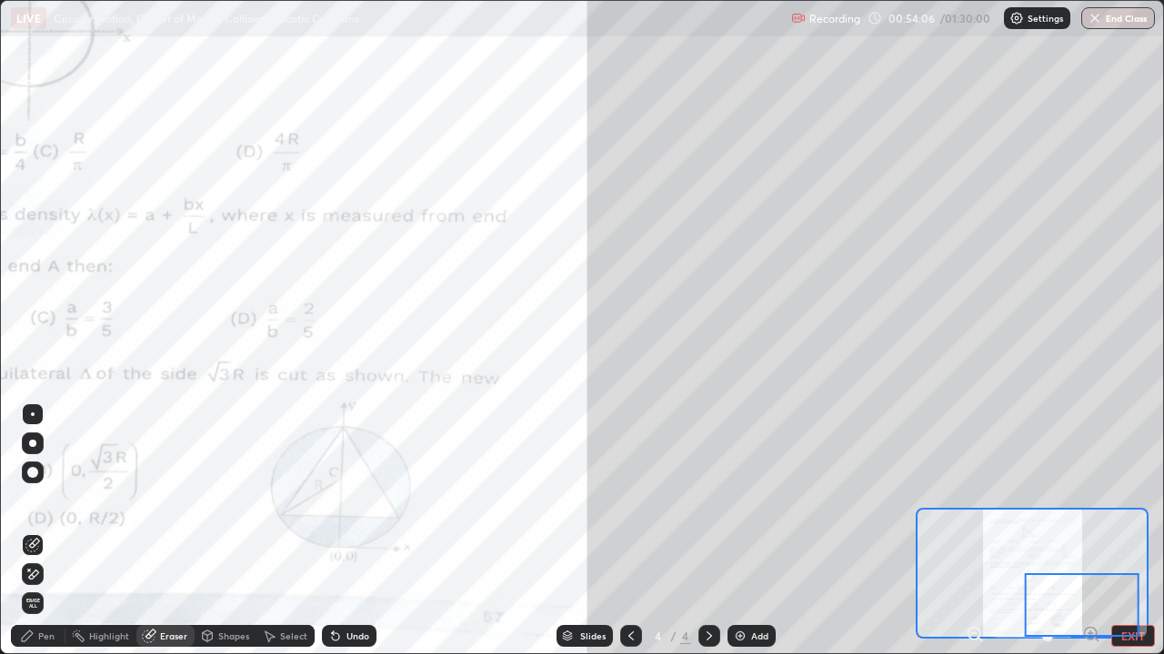
click at [54, 531] on div "Pen" at bounding box center [38, 636] width 55 height 22
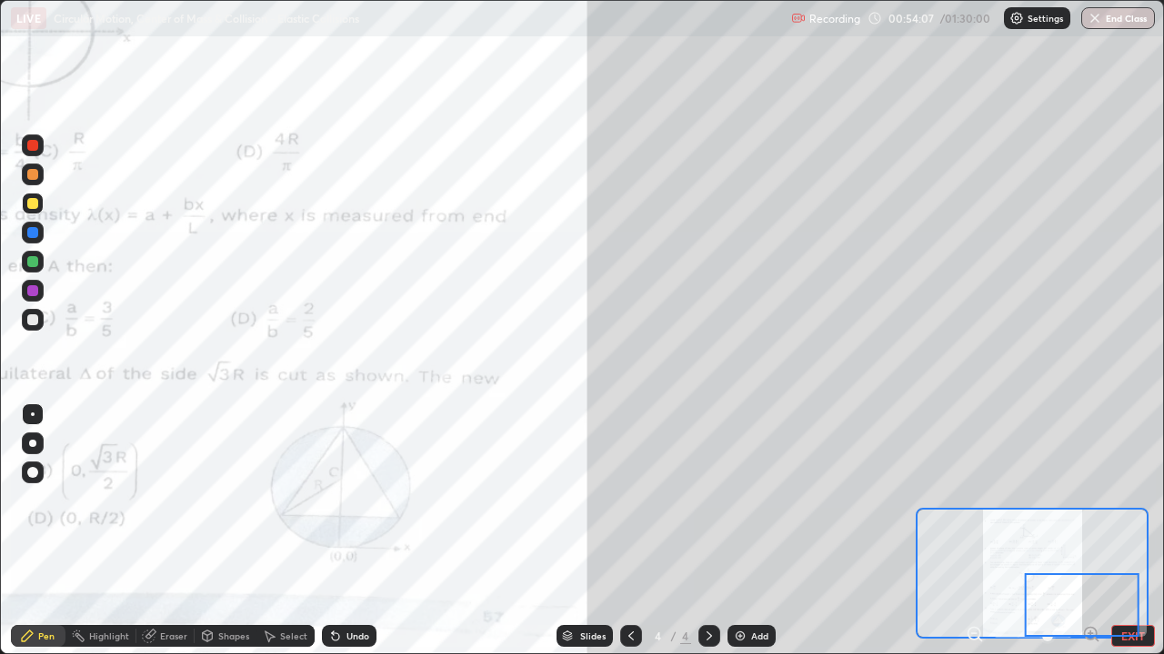
click at [40, 265] on div at bounding box center [33, 262] width 22 height 22
click at [39, 211] on div at bounding box center [33, 204] width 22 height 22
click at [33, 264] on div at bounding box center [32, 261] width 11 height 11
click at [36, 204] on div at bounding box center [32, 203] width 11 height 11
click at [358, 531] on div "Undo" at bounding box center [357, 636] width 23 height 9
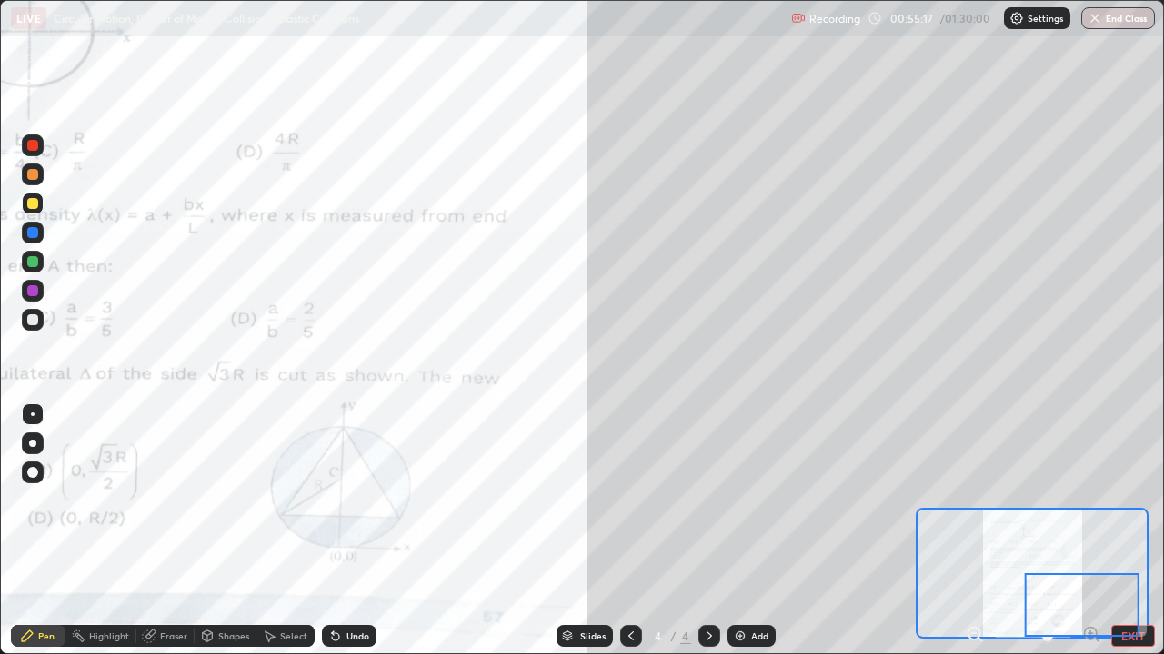
click at [362, 531] on div "Undo" at bounding box center [357, 636] width 23 height 9
click at [35, 208] on div at bounding box center [32, 203] width 11 height 11
click at [37, 288] on div at bounding box center [32, 290] width 11 height 11
click at [35, 200] on div at bounding box center [32, 203] width 11 height 11
click at [35, 290] on div at bounding box center [32, 290] width 11 height 11
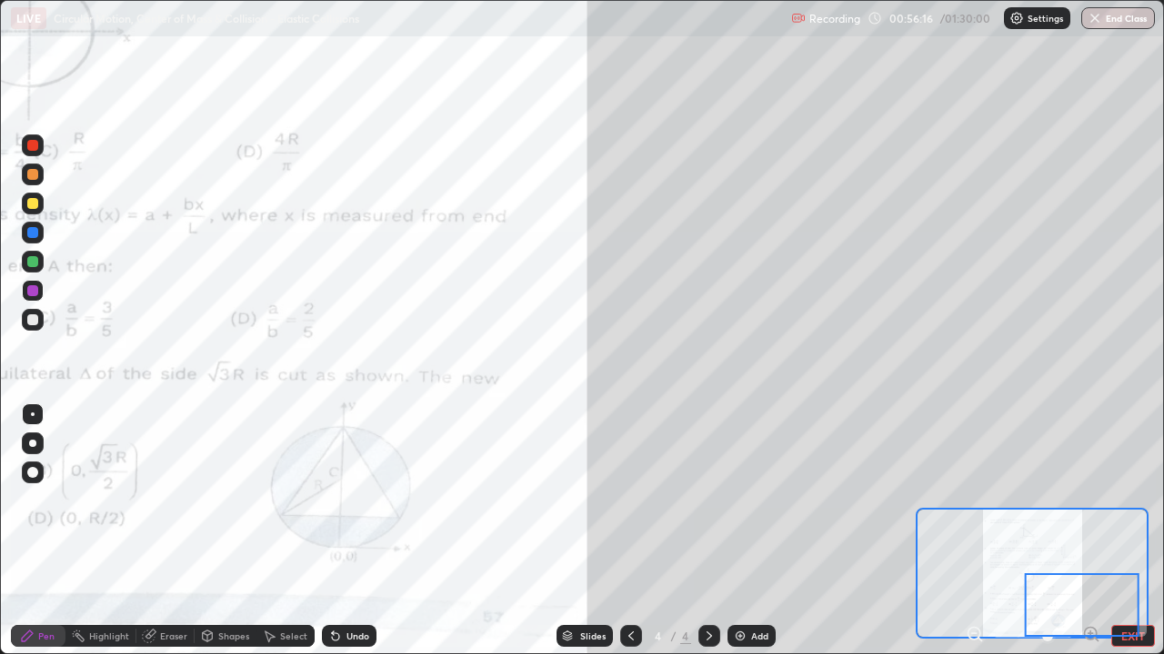
click at [33, 197] on div at bounding box center [33, 204] width 22 height 22
click at [34, 291] on div at bounding box center [32, 290] width 11 height 11
click at [32, 205] on div at bounding box center [32, 203] width 11 height 11
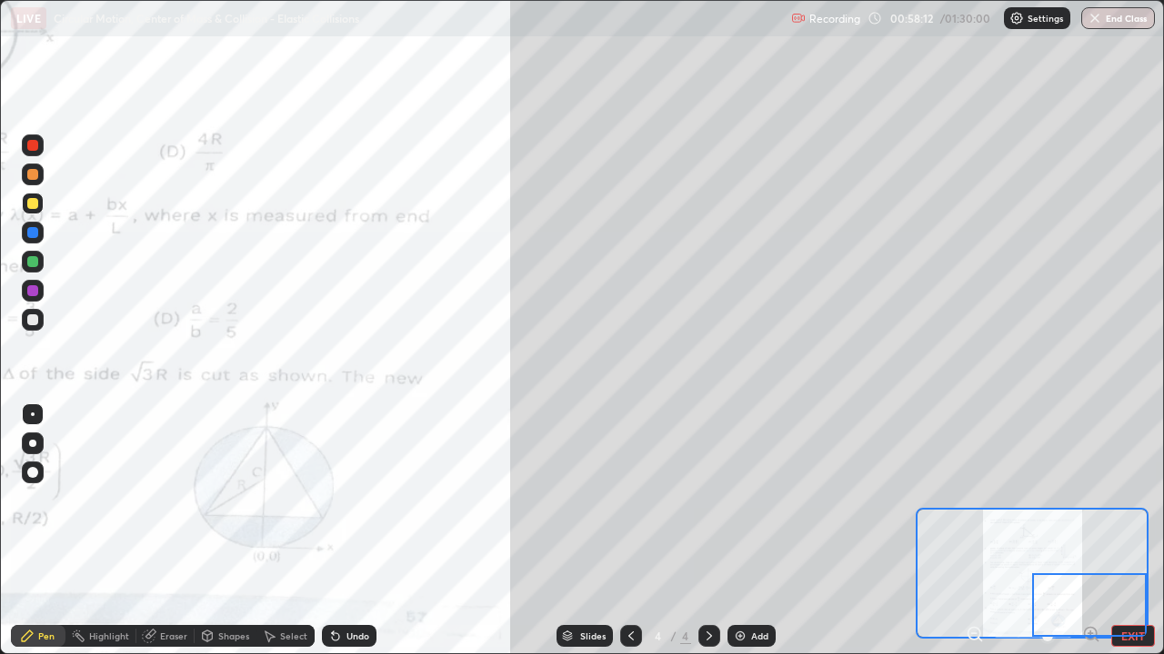
click at [35, 261] on div at bounding box center [32, 261] width 11 height 11
click at [35, 231] on div at bounding box center [32, 232] width 11 height 11
click at [230, 531] on div "Shapes" at bounding box center [233, 636] width 31 height 9
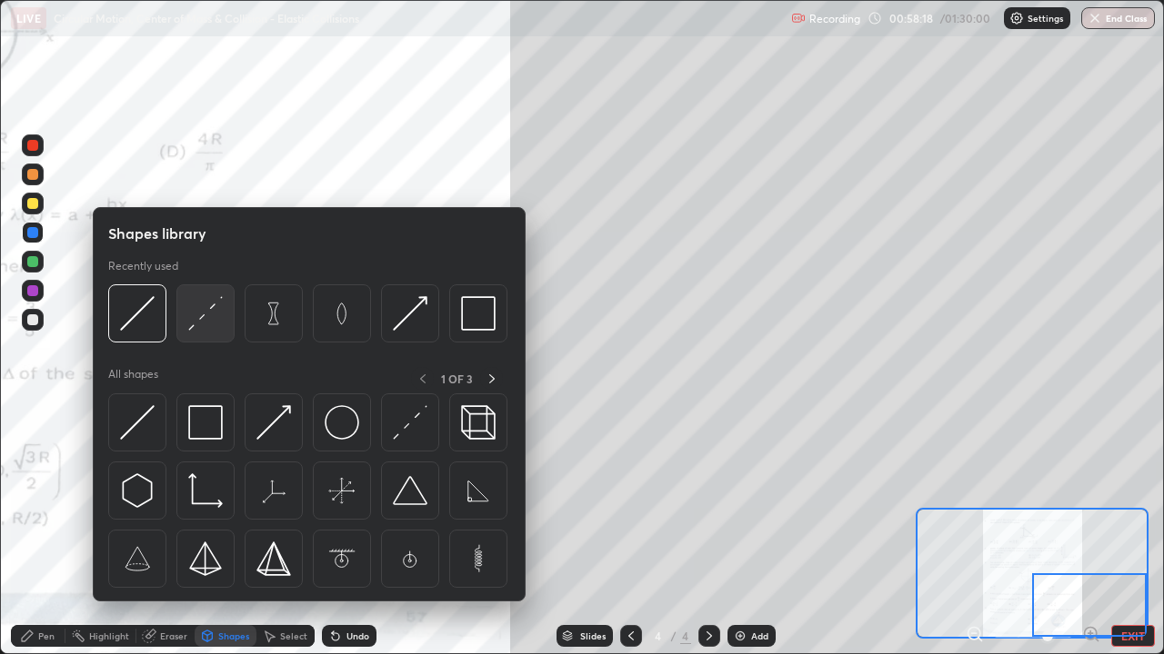
click at [210, 329] on img at bounding box center [205, 313] width 35 height 35
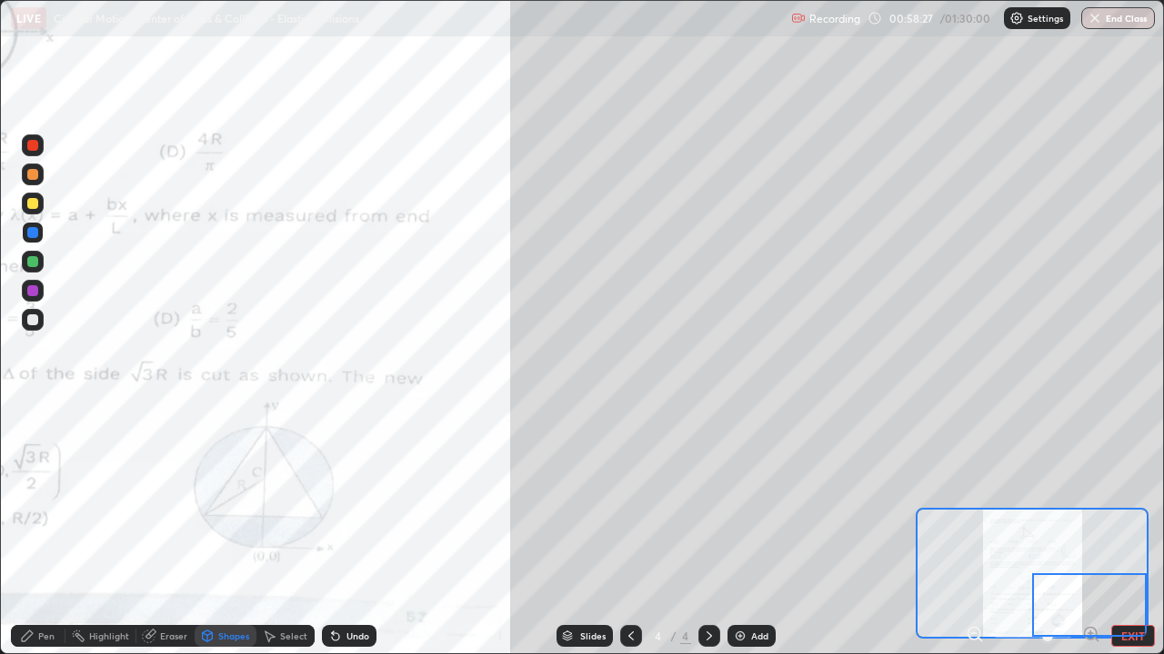
click at [34, 320] on div at bounding box center [32, 320] width 11 height 11
click at [54, 531] on div "Pen" at bounding box center [46, 636] width 16 height 9
click at [36, 321] on div at bounding box center [32, 320] width 11 height 11
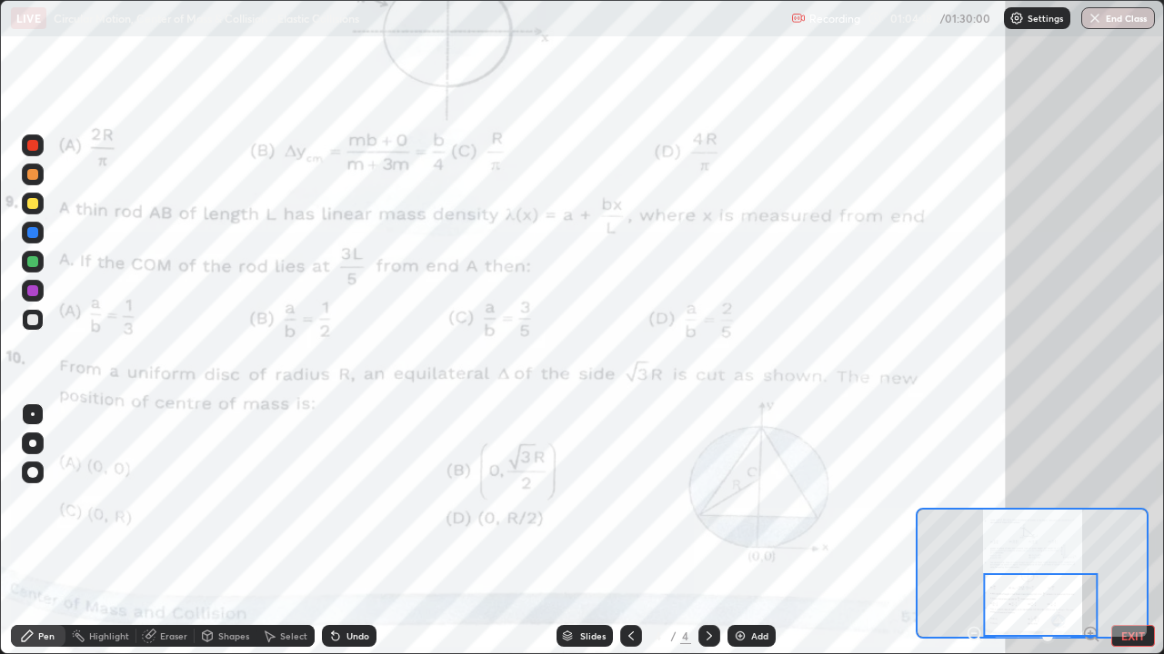
click at [37, 154] on div at bounding box center [33, 146] width 22 height 22
click at [707, 531] on icon at bounding box center [709, 636] width 15 height 15
click at [707, 531] on icon at bounding box center [708, 636] width 5 height 9
click at [1134, 531] on button "EXIT" at bounding box center [1133, 636] width 44 height 22
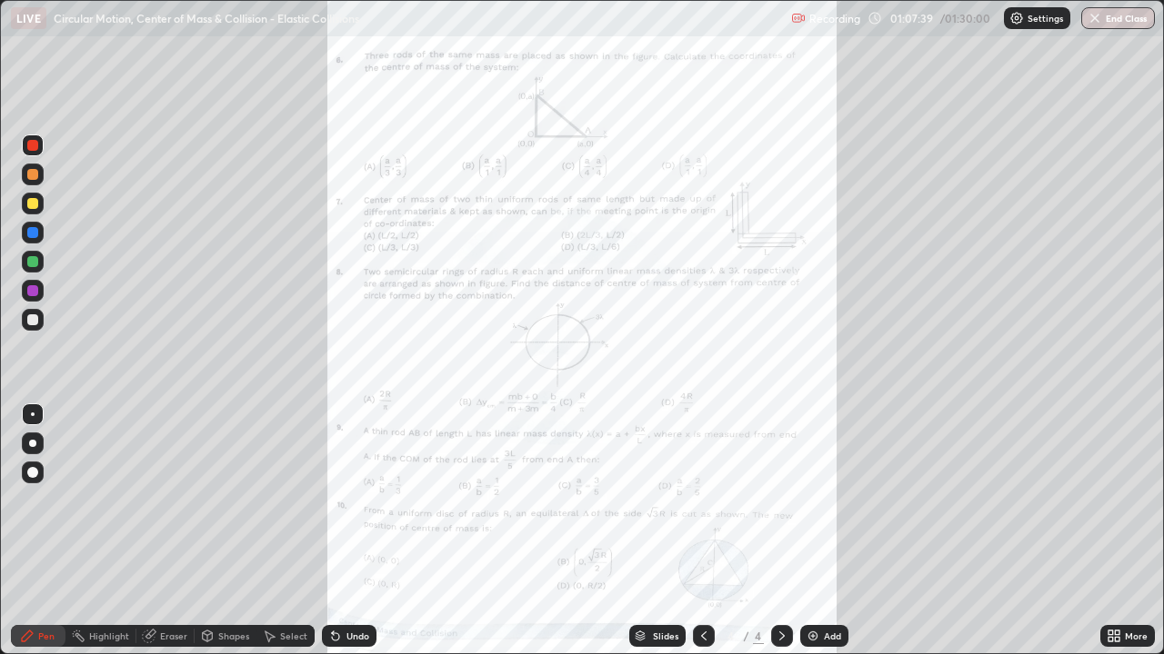
click at [1123, 531] on div "More" at bounding box center [1127, 636] width 55 height 22
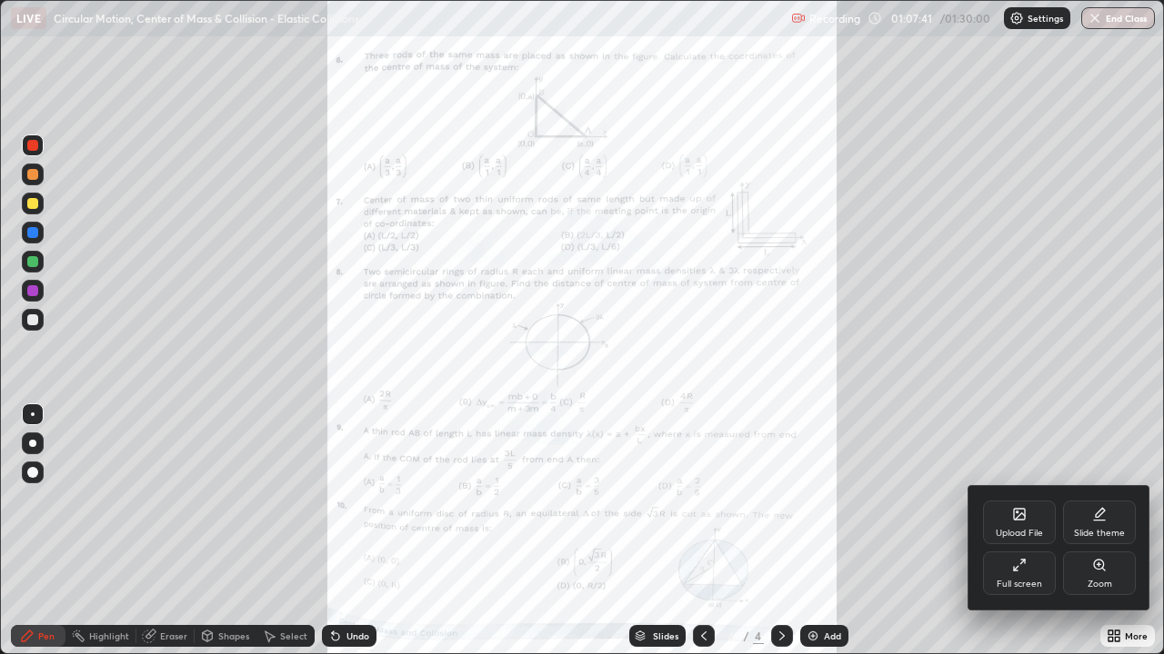
click at [1024, 531] on div "Full screen" at bounding box center [1019, 574] width 73 height 44
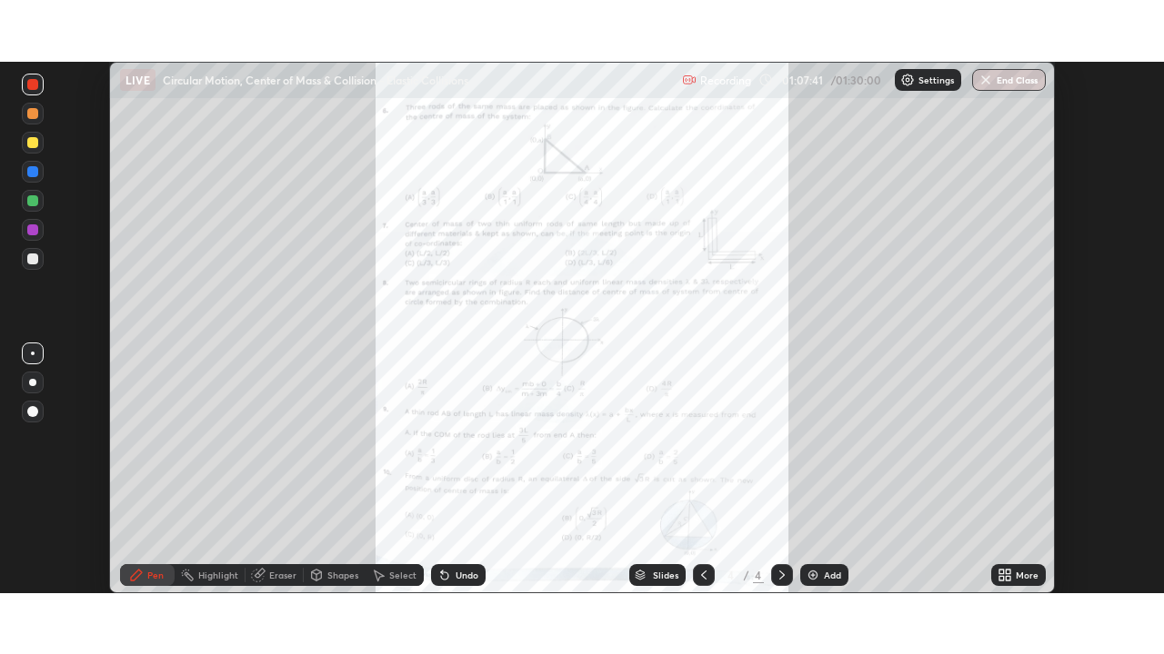
scroll to position [90367, 89736]
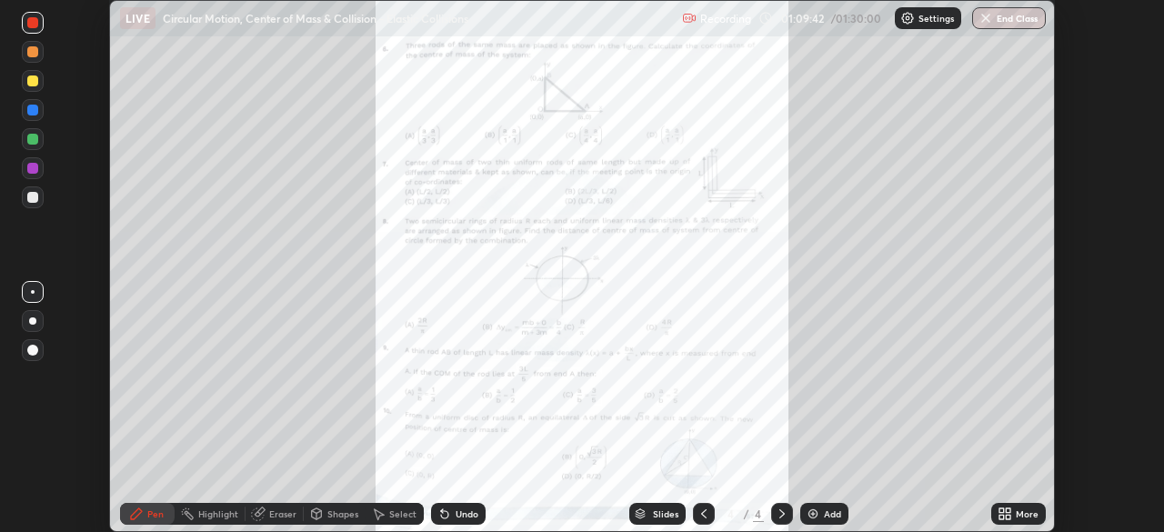
click at [1005, 516] on icon at bounding box center [1007, 516] width 5 height 5
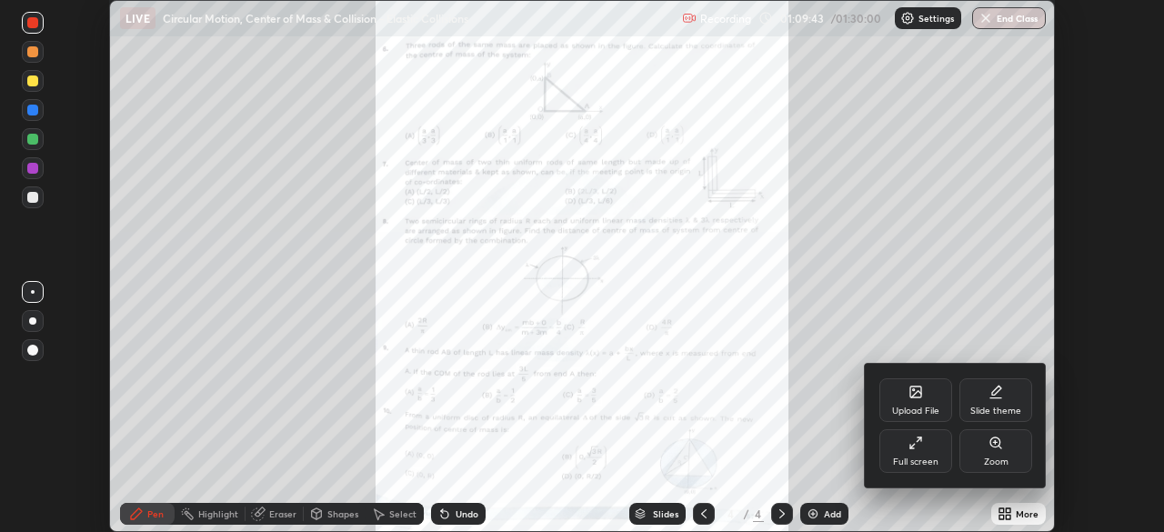
click at [927, 404] on div "Upload File" at bounding box center [915, 400] width 73 height 44
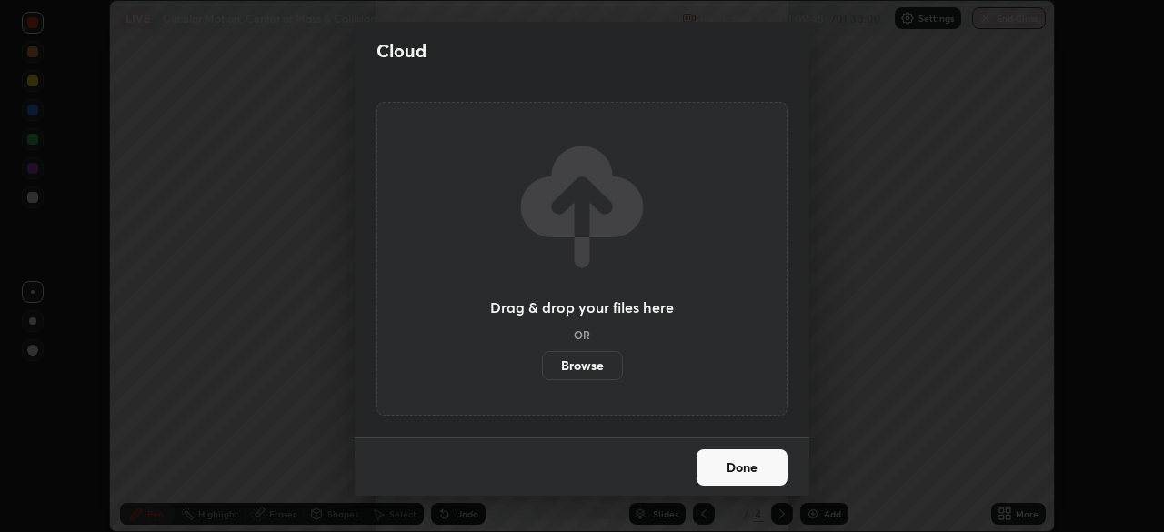
click at [597, 367] on label "Browse" at bounding box center [582, 365] width 81 height 29
click at [542, 367] on input "Browse" at bounding box center [542, 365] width 0 height 29
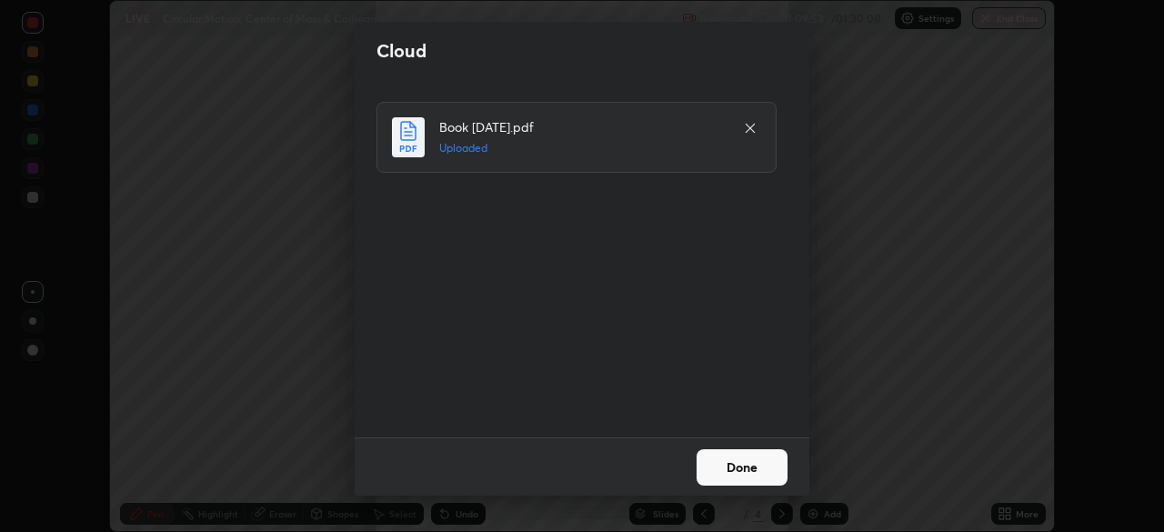
click at [753, 464] on button "Done" at bounding box center [741, 467] width 91 height 36
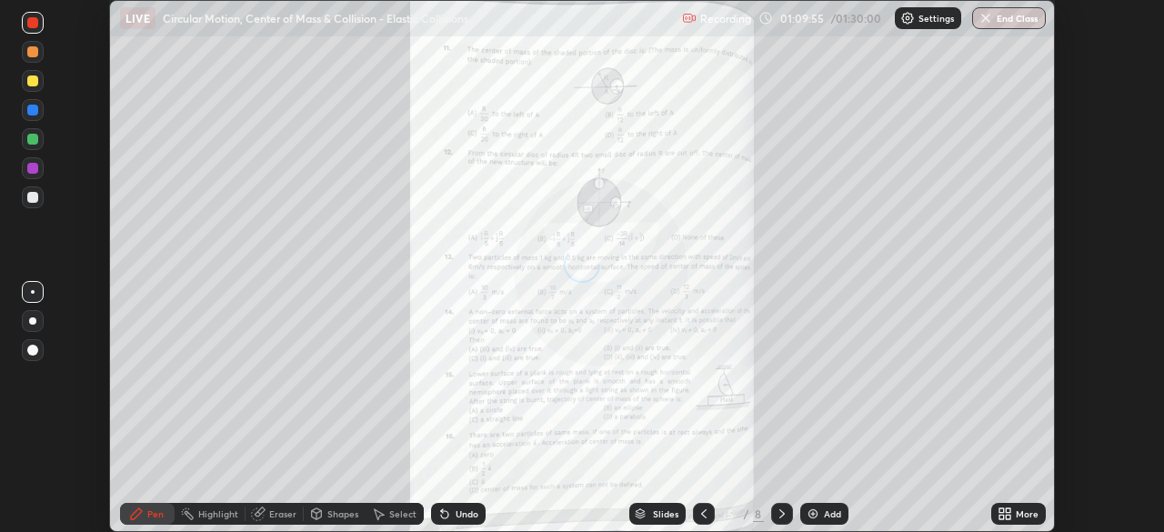
click at [1006, 516] on icon at bounding box center [1007, 516] width 5 height 5
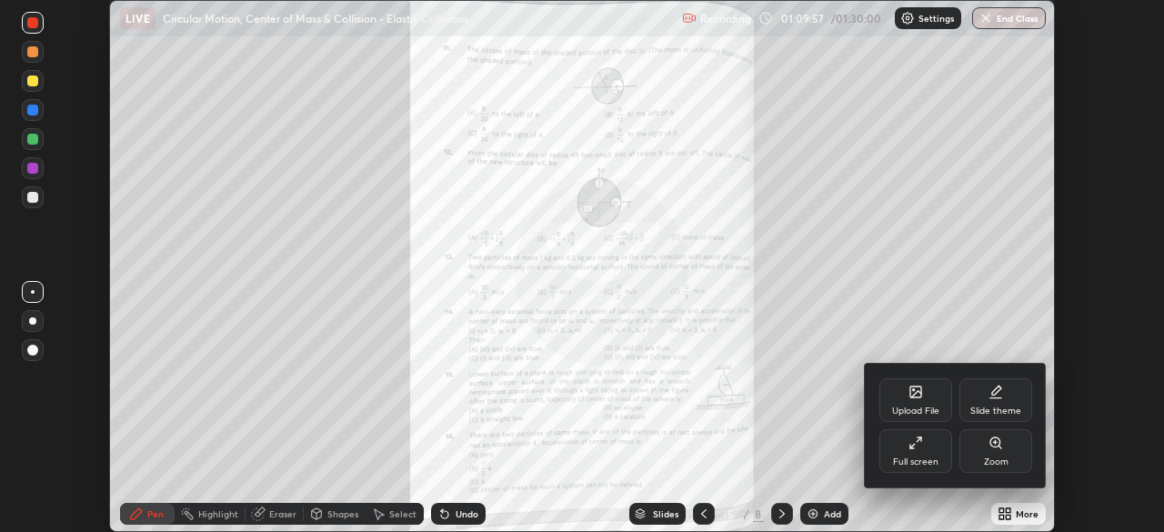
click at [919, 446] on icon at bounding box center [915, 442] width 15 height 15
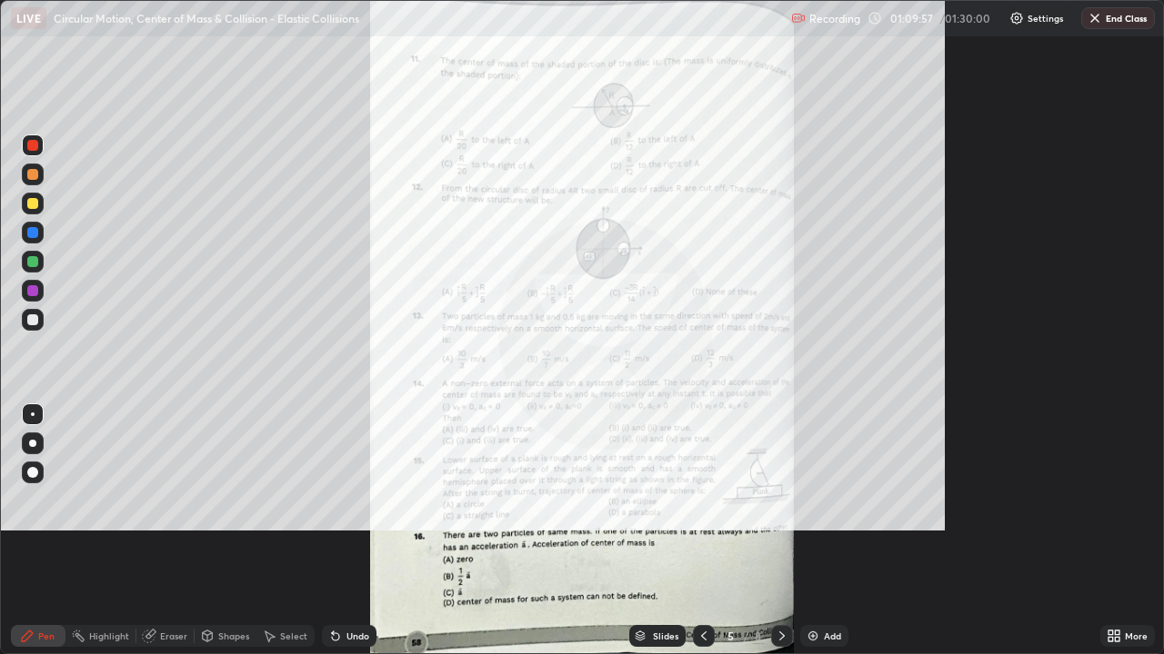
scroll to position [654, 1164]
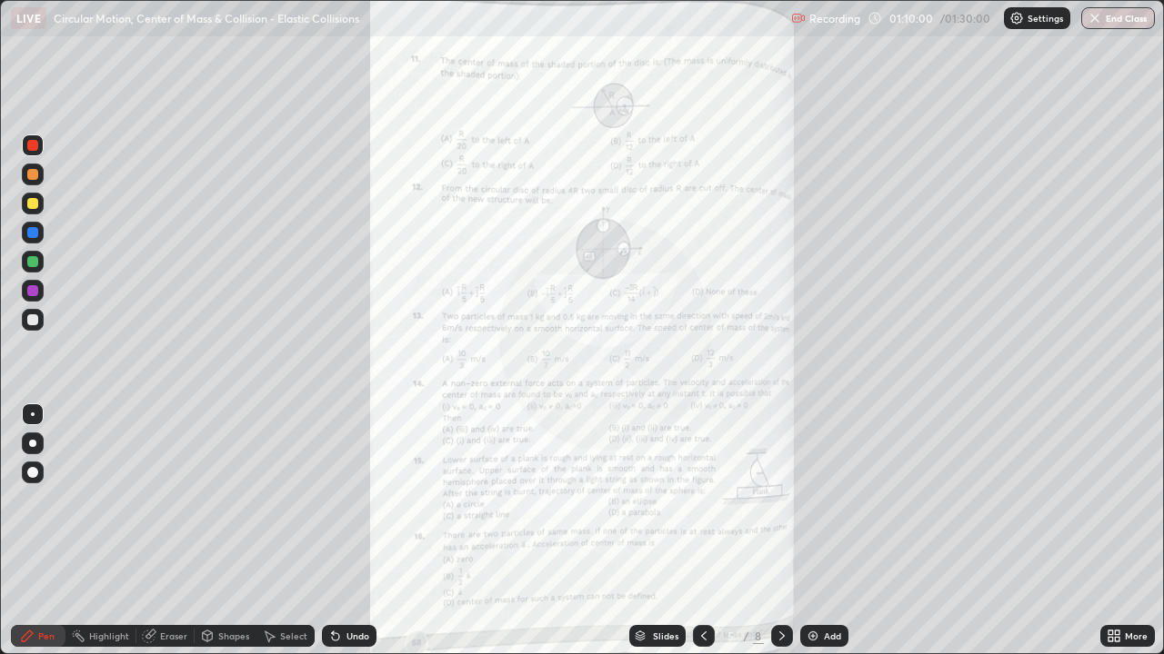
click at [1109, 531] on icon at bounding box center [1110, 633] width 5 height 5
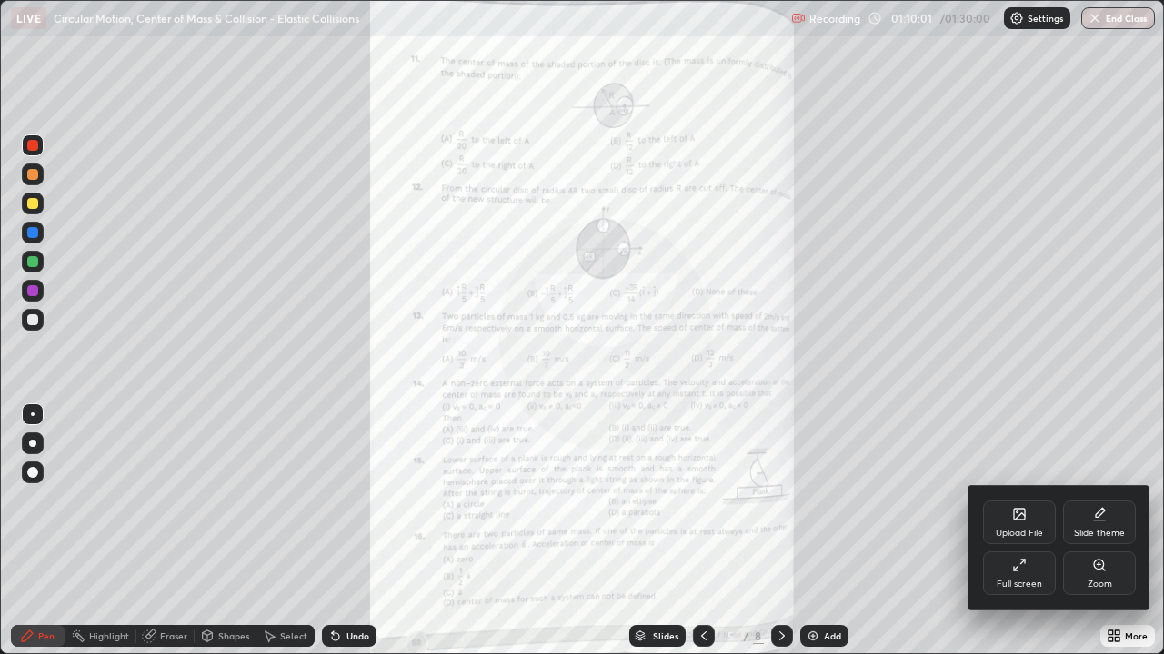
click at [1097, 531] on div "Zoom" at bounding box center [1099, 574] width 73 height 44
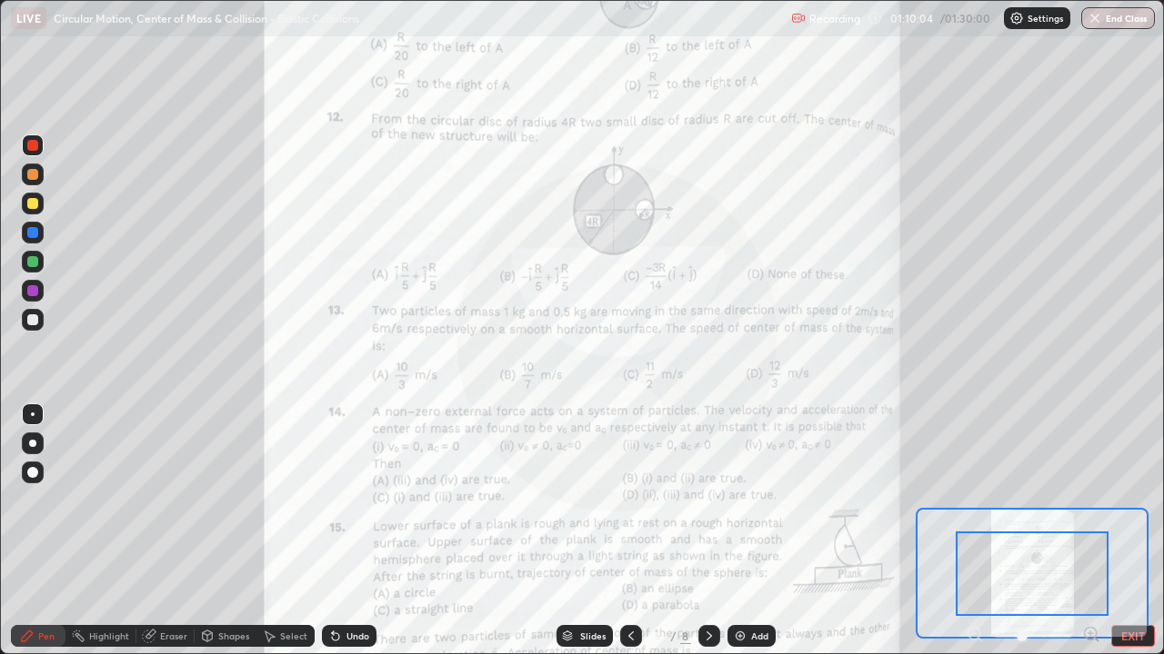
click at [1091, 531] on icon at bounding box center [1090, 634] width 5 height 0
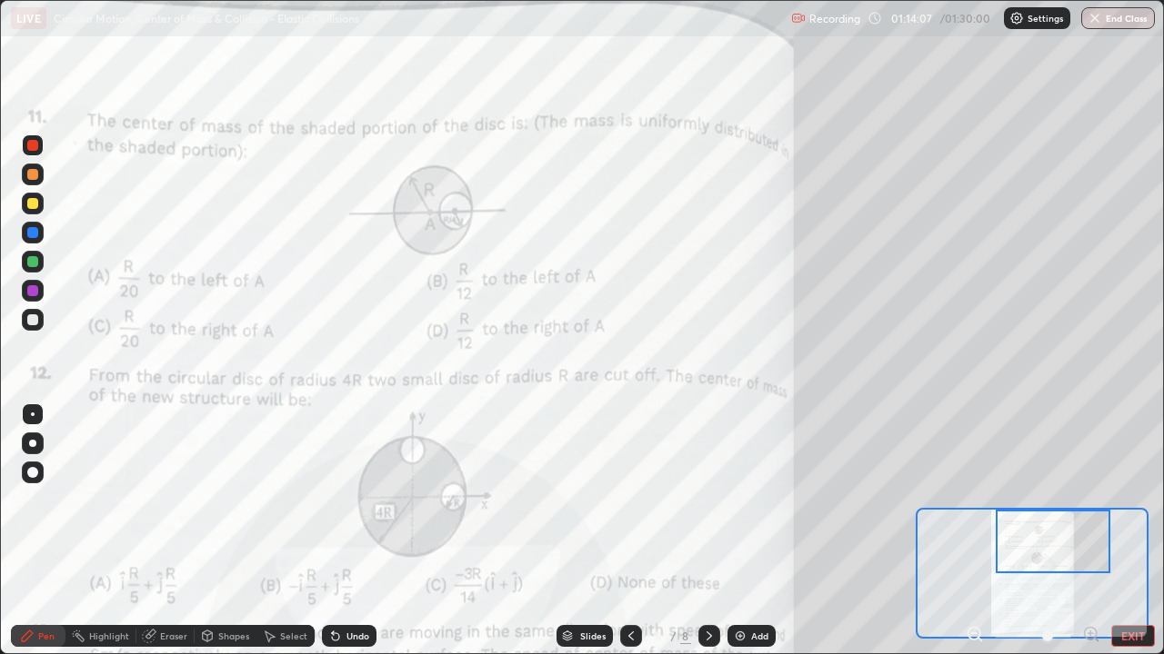
click at [31, 147] on div at bounding box center [32, 145] width 11 height 11
click at [35, 293] on div at bounding box center [32, 290] width 11 height 11
click at [351, 531] on div "Undo" at bounding box center [357, 636] width 23 height 9
click at [349, 531] on div "Undo" at bounding box center [349, 636] width 55 height 22
click at [35, 143] on div at bounding box center [32, 145] width 11 height 11
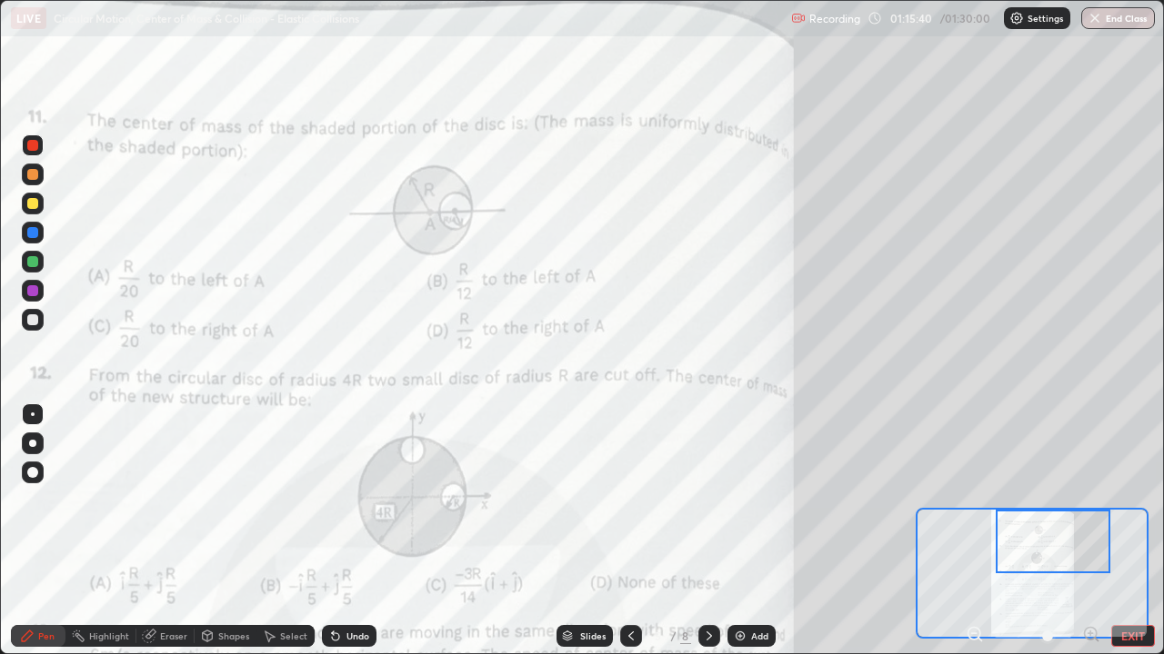
click at [34, 295] on div at bounding box center [32, 290] width 11 height 11
click at [34, 145] on div at bounding box center [32, 145] width 11 height 11
click at [37, 289] on div at bounding box center [32, 290] width 11 height 11
click at [333, 531] on icon at bounding box center [335, 637] width 7 height 7
click at [30, 148] on div at bounding box center [32, 145] width 11 height 11
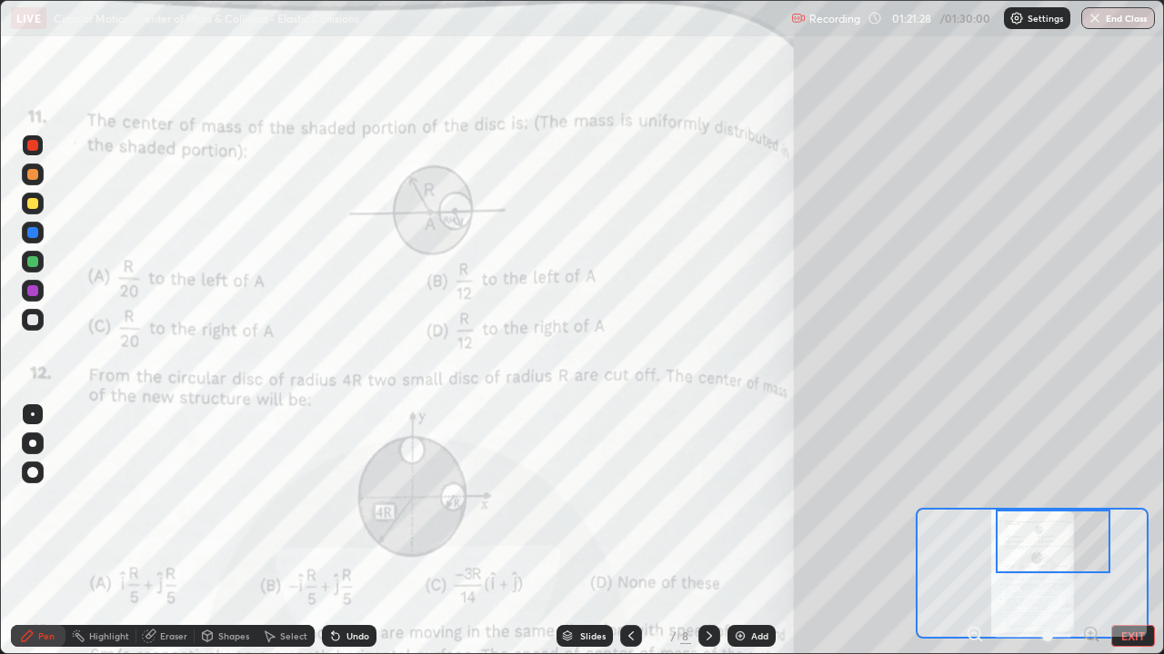
click at [346, 531] on div "Undo" at bounding box center [357, 636] width 23 height 9
click at [30, 259] on div at bounding box center [32, 261] width 11 height 11
click at [34, 321] on div at bounding box center [32, 320] width 11 height 11
click at [368, 531] on div "Undo" at bounding box center [349, 636] width 55 height 22
click at [1044, 20] on p "Settings" at bounding box center [1046, 18] width 35 height 9
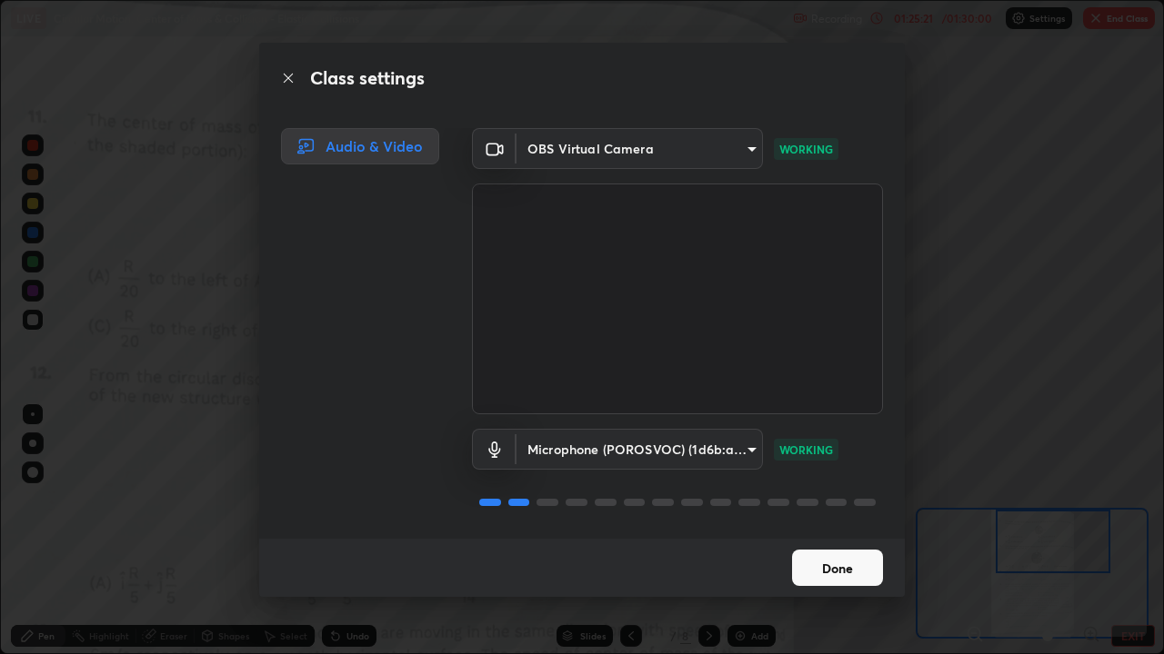
click at [852, 531] on button "Done" at bounding box center [837, 568] width 91 height 36
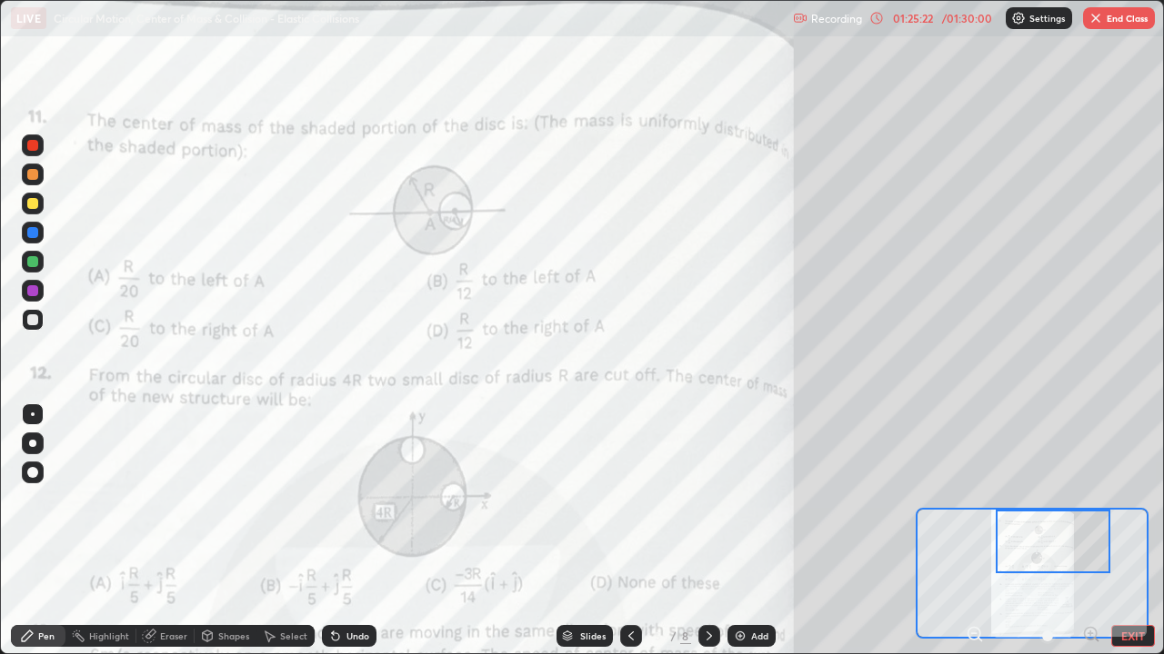
click at [954, 21] on div "/ 01:30:00" at bounding box center [966, 18] width 56 height 11
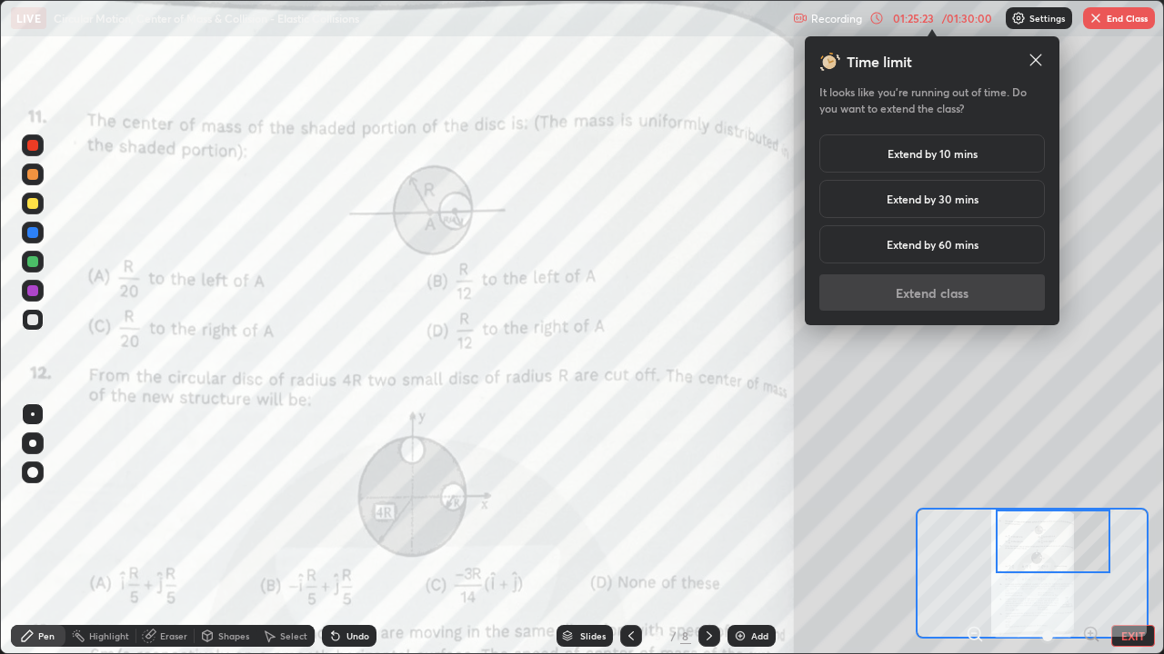
click at [925, 154] on h5 "Extend by 10 mins" at bounding box center [932, 153] width 90 height 16
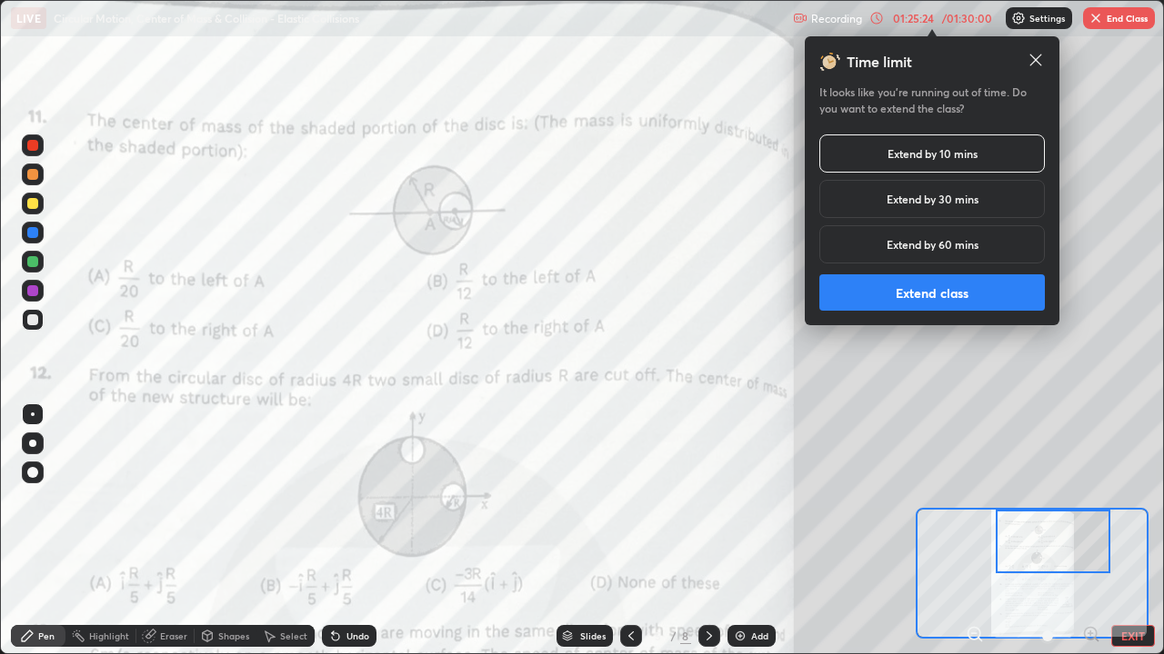
click at [935, 295] on button "Extend class" at bounding box center [931, 293] width 225 height 36
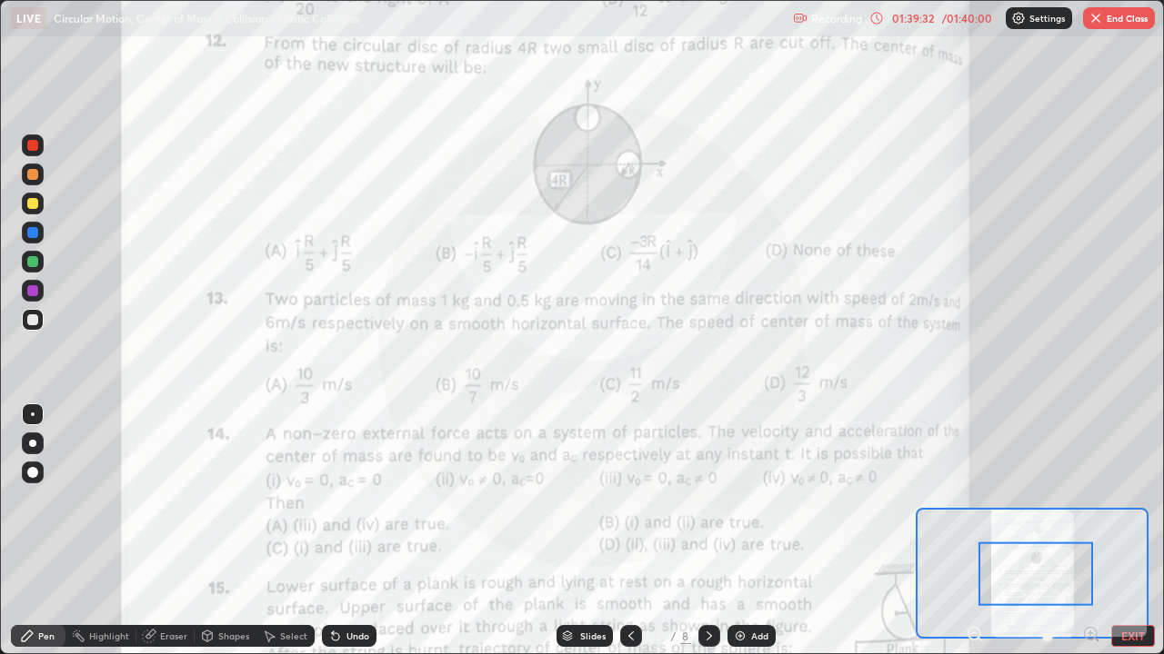
click at [1130, 23] on button "End Class" at bounding box center [1119, 18] width 72 height 22
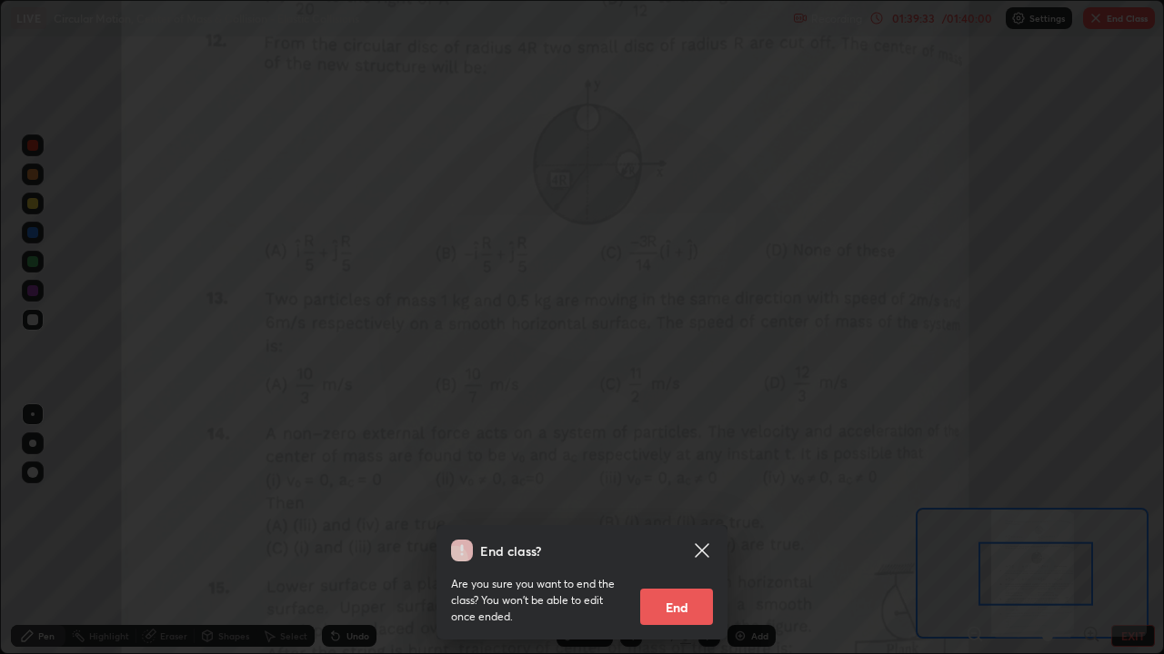
click at [693, 531] on button "End" at bounding box center [676, 607] width 73 height 36
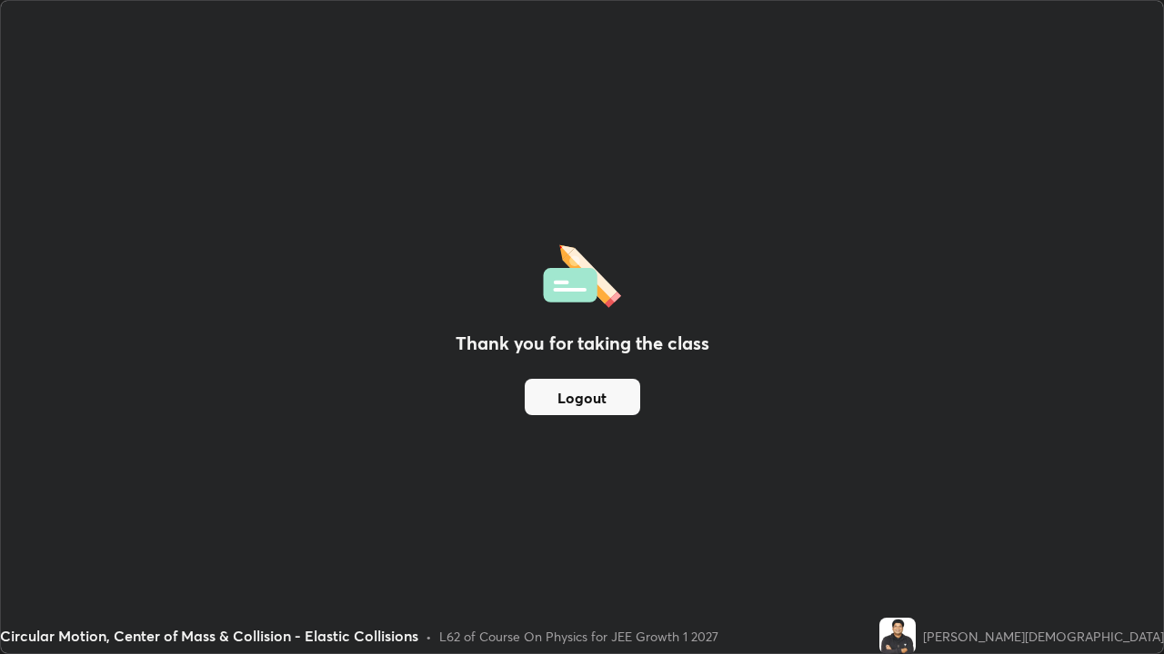
click at [594, 406] on button "Logout" at bounding box center [581, 397] width 115 height 36
